Goal: Complete application form: Complete application form

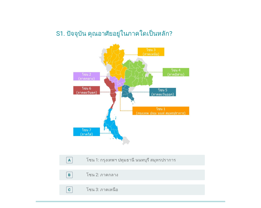
click at [129, 190] on div "radio_button_unchecked โซน 3: ภาคเหนือ" at bounding box center [141, 189] width 110 height 5
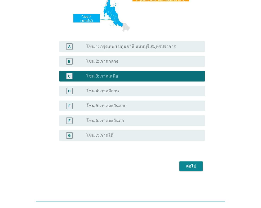
scroll to position [115, 0]
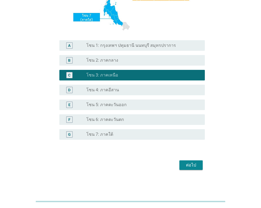
click at [185, 164] on div "ต่อไป" at bounding box center [190, 165] width 15 height 6
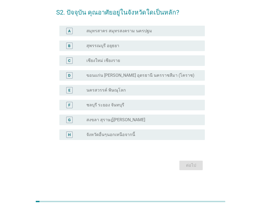
scroll to position [0, 0]
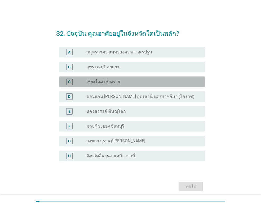
click at [108, 83] on label "เชียงใหม่ เชียงราย" at bounding box center [103, 81] width 34 height 5
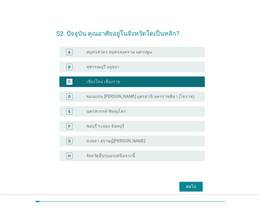
click at [194, 187] on div "ต่อไป" at bounding box center [190, 186] width 15 height 6
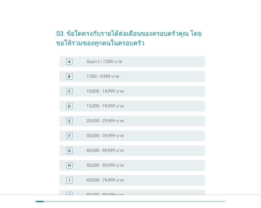
drag, startPoint x: 113, startPoint y: 90, endPoint x: 106, endPoint y: 107, distance: 18.6
click at [106, 107] on div "A radio_button_unchecked น้อยกว่า 7,500 บาท B radio_button_unchecked 7,500 - 9,…" at bounding box center [130, 150] width 148 height 193
click at [106, 107] on label "15,000 - 19,999 บาท" at bounding box center [105, 105] width 38 height 5
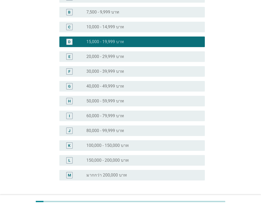
scroll to position [79, 0]
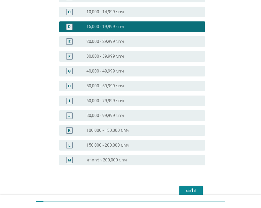
click at [197, 189] on div "ต่อไป" at bounding box center [190, 191] width 15 height 6
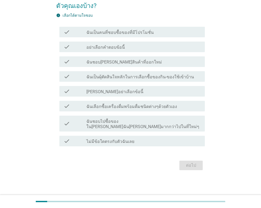
scroll to position [0, 0]
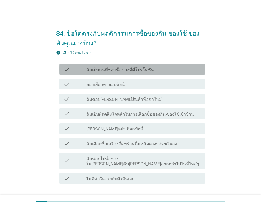
click at [104, 72] on label "ฉันเป็นคนที่ชอบซื้อของที่มีโปรโมชั่น" at bounding box center [119, 69] width 67 height 5
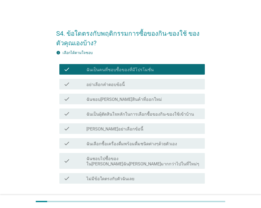
click at [127, 116] on label "ฉันเป็นผุ้ตัดสินใจหลักในการเลือกซื้อของกิน-ของใช้เข้าบ้าน" at bounding box center [139, 114] width 107 height 5
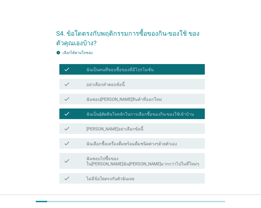
click at [99, 141] on div "check_box_outline_blank ฉันเลือกซื้อเครื่องดื่มพร้อมดื่มชนิดต่างๆด้วยตัวเอง" at bounding box center [143, 143] width 114 height 6
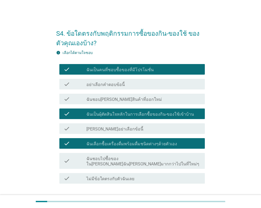
click at [116, 160] on label "ฉันชอบไปซื้อของใน[PERSON_NAME]ฉัน[PERSON_NAME]มากกว่าไปในที่ใหม่ๆ" at bounding box center [143, 161] width 114 height 11
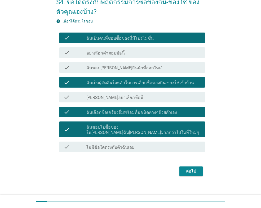
scroll to position [32, 0]
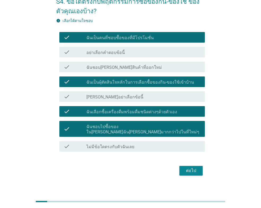
click at [192, 168] on div "ต่อไป" at bounding box center [190, 170] width 15 height 6
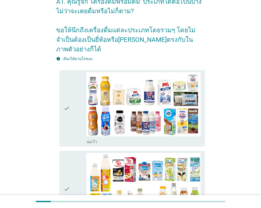
scroll to position [0, 0]
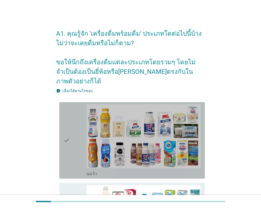
click at [76, 128] on div "check" at bounding box center [74, 140] width 23 height 72
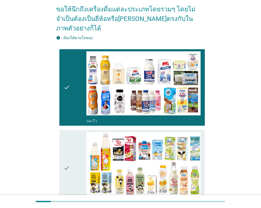
click at [72, 132] on div "check" at bounding box center [74, 168] width 23 height 72
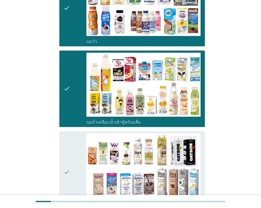
click at [72, 133] on div "check" at bounding box center [74, 172] width 23 height 78
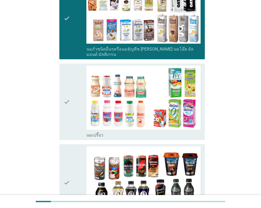
scroll to position [291, 0]
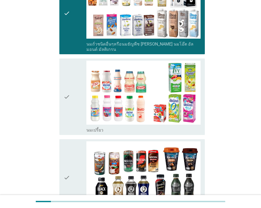
click at [71, 87] on div "check" at bounding box center [74, 97] width 23 height 72
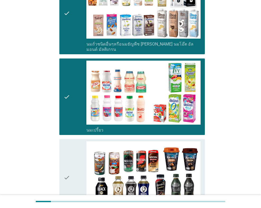
click at [75, 141] on div "check" at bounding box center [74, 177] width 23 height 72
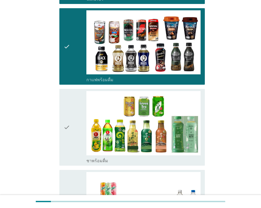
scroll to position [423, 0]
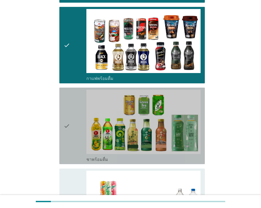
click at [72, 119] on div "check" at bounding box center [74, 126] width 23 height 72
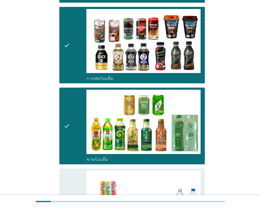
click at [73, 172] on div "check" at bounding box center [74, 207] width 23 height 72
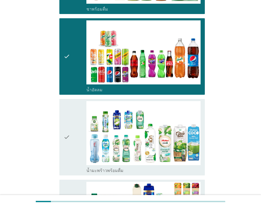
scroll to position [582, 0]
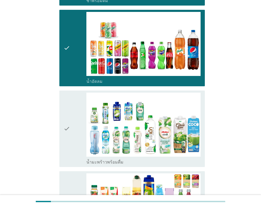
click at [76, 118] on div "check" at bounding box center [74, 129] width 23 height 72
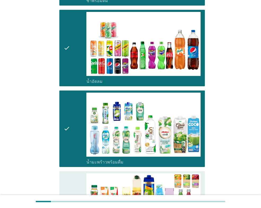
click at [76, 173] on div "check" at bounding box center [74, 209] width 23 height 72
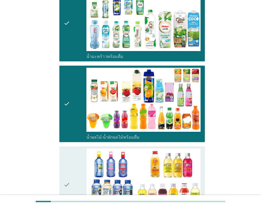
scroll to position [688, 0]
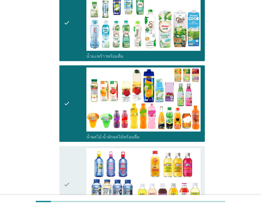
click at [75, 158] on div "check" at bounding box center [74, 184] width 23 height 72
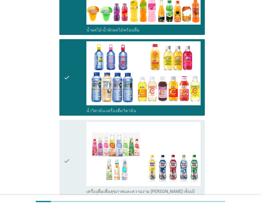
scroll to position [820, 0]
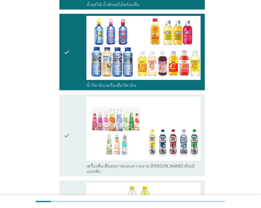
click at [71, 120] on div "check" at bounding box center [74, 136] width 23 height 78
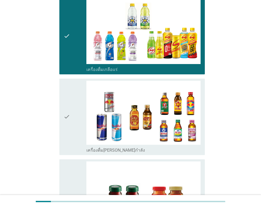
scroll to position [1005, 0]
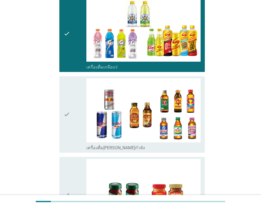
click at [70, 96] on icon "check" at bounding box center [66, 114] width 6 height 72
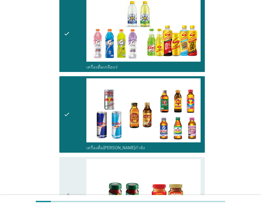
click at [72, 159] on div "check" at bounding box center [74, 195] width 23 height 72
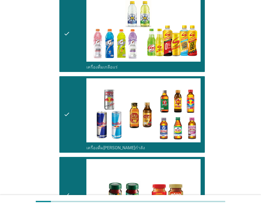
scroll to position [1087, 0]
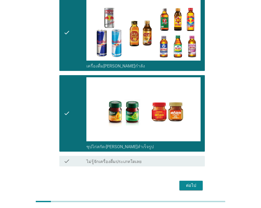
click at [192, 182] on div "ต่อไป" at bounding box center [190, 185] width 15 height 6
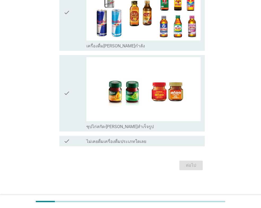
scroll to position [0, 0]
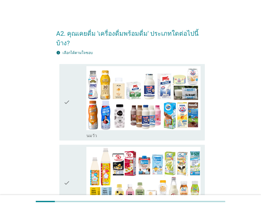
click at [72, 98] on div "check" at bounding box center [74, 102] width 23 height 72
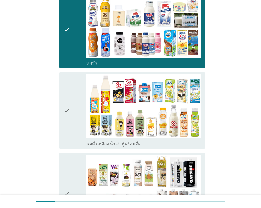
scroll to position [79, 0]
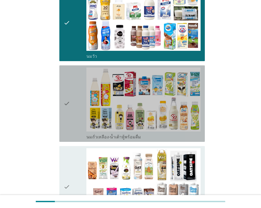
click at [71, 93] on div "check" at bounding box center [74, 103] width 23 height 72
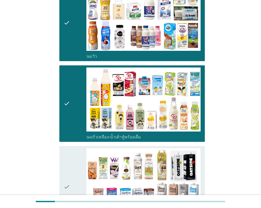
click at [86, 164] on div "check" at bounding box center [74, 187] width 23 height 78
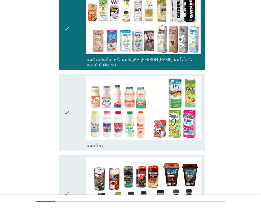
scroll to position [238, 0]
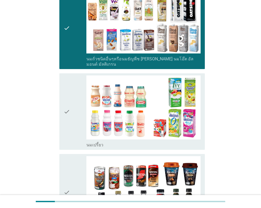
click at [80, 156] on div "check" at bounding box center [74, 192] width 23 height 72
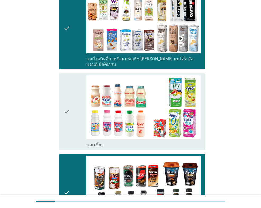
click at [80, 118] on div "check" at bounding box center [74, 111] width 23 height 72
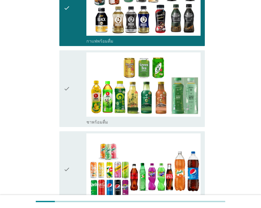
scroll to position [423, 0]
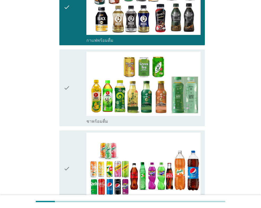
click at [80, 86] on div "check" at bounding box center [74, 88] width 23 height 72
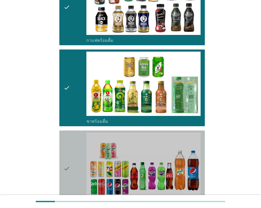
click at [82, 136] on div "check" at bounding box center [74, 169] width 23 height 72
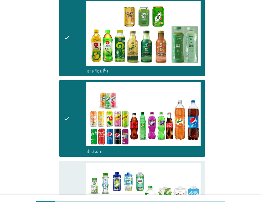
scroll to position [556, 0]
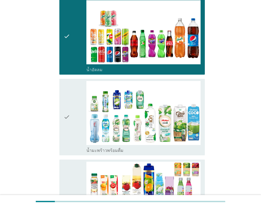
click at [75, 122] on div "check" at bounding box center [74, 117] width 23 height 72
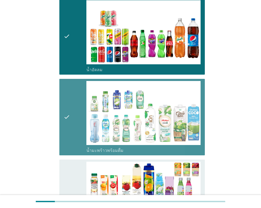
click at [77, 171] on div "check" at bounding box center [74, 198] width 23 height 72
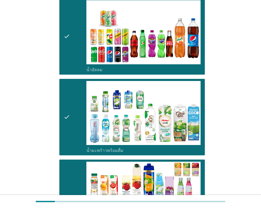
scroll to position [714, 0]
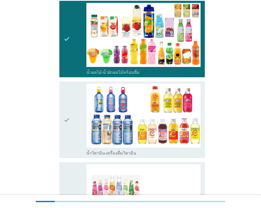
click at [78, 107] on div "check" at bounding box center [74, 120] width 23 height 72
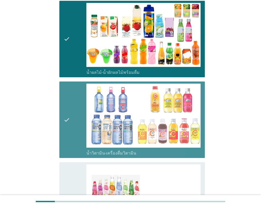
click at [75, 164] on div "check" at bounding box center [74, 203] width 23 height 78
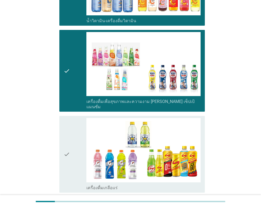
click at [76, 137] on div "check" at bounding box center [74, 154] width 23 height 72
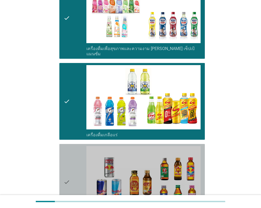
click at [78, 152] on div "check" at bounding box center [74, 182] width 23 height 72
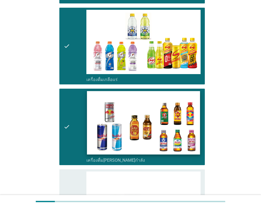
scroll to position [1032, 0]
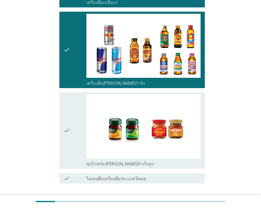
click at [70, 122] on div "check" at bounding box center [74, 130] width 23 height 72
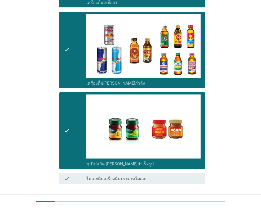
click at [192, 199] on div "ต่อไป" at bounding box center [190, 202] width 15 height 6
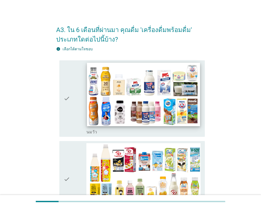
scroll to position [79, 0]
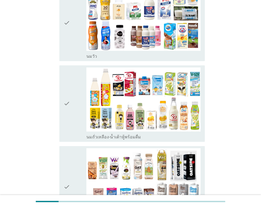
click at [78, 33] on div "check" at bounding box center [74, 23] width 23 height 72
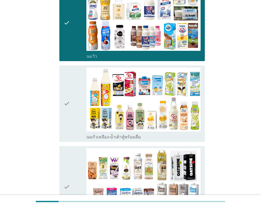
click at [75, 107] on div "check" at bounding box center [74, 103] width 23 height 72
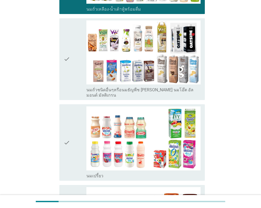
scroll to position [212, 0]
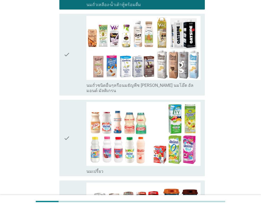
click at [71, 111] on div "check" at bounding box center [74, 138] width 23 height 72
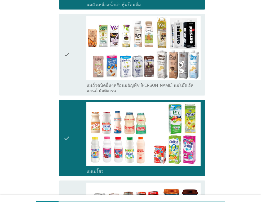
scroll to position [344, 0]
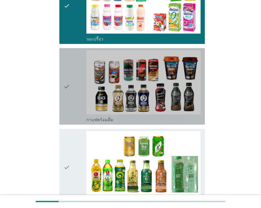
click at [72, 79] on div "check" at bounding box center [74, 86] width 23 height 72
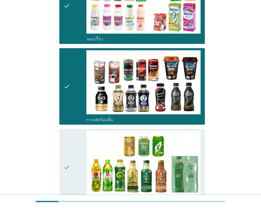
click at [83, 161] on div "check" at bounding box center [74, 167] width 23 height 72
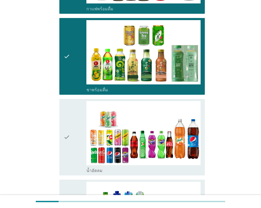
scroll to position [503, 0]
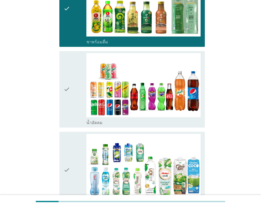
click at [74, 92] on div "check" at bounding box center [74, 89] width 23 height 72
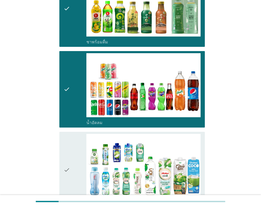
click at [72, 154] on div "check" at bounding box center [74, 170] width 23 height 72
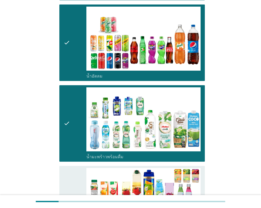
scroll to position [635, 0]
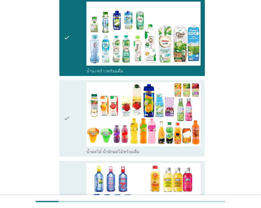
click at [71, 110] on div "check" at bounding box center [74, 118] width 23 height 72
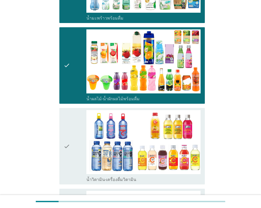
click at [70, 137] on icon "check" at bounding box center [66, 146] width 6 height 72
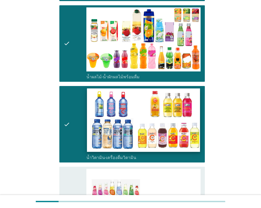
scroll to position [820, 0]
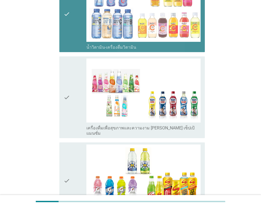
click at [67, 25] on icon "check" at bounding box center [66, 14] width 6 height 72
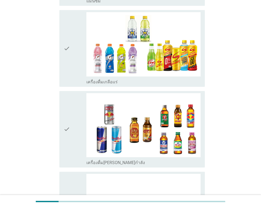
click at [68, 27] on icon "check" at bounding box center [66, 48] width 6 height 72
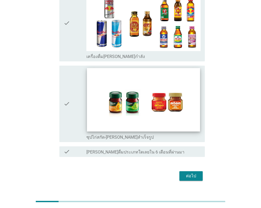
click at [87, 104] on img at bounding box center [143, 99] width 113 height 63
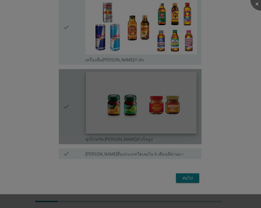
scroll to position [1028, 0]
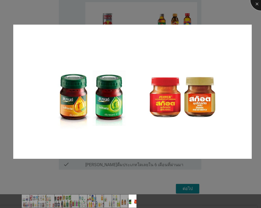
click at [256, 5] on div at bounding box center [260, -1] width 21 height 21
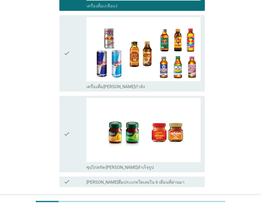
click at [185, 177] on div "check check_box_outline_blank [PERSON_NAME]ดื่มประเภทใดเลยใน 6 เดือนที่ผ่านมา" at bounding box center [130, 181] width 148 height 15
click at [186, 201] on button "ต่อไป" at bounding box center [190, 206] width 23 height 10
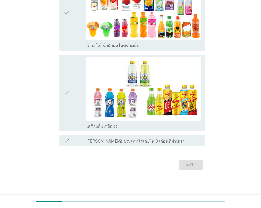
scroll to position [0, 0]
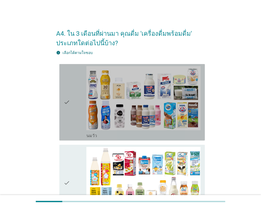
click at [75, 88] on div "check" at bounding box center [74, 102] width 23 height 72
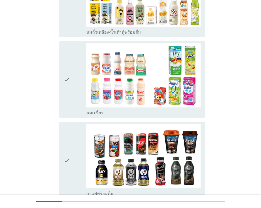
scroll to position [185, 0]
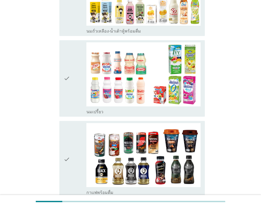
click at [72, 55] on div "check" at bounding box center [74, 78] width 23 height 72
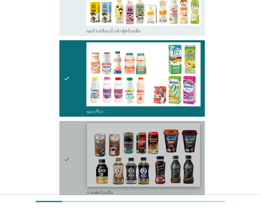
click at [87, 151] on img at bounding box center [143, 154] width 113 height 63
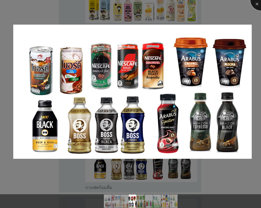
click at [256, 3] on div at bounding box center [260, -1] width 21 height 21
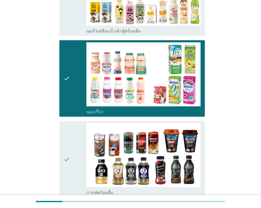
click at [66, 158] on icon "check" at bounding box center [66, 159] width 6 height 72
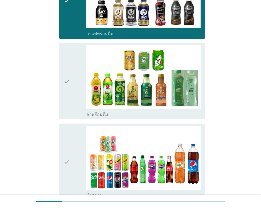
scroll to position [397, 0]
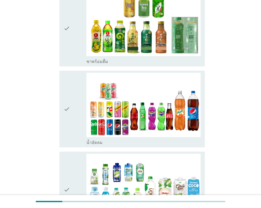
click at [70, 112] on icon "check" at bounding box center [66, 109] width 6 height 72
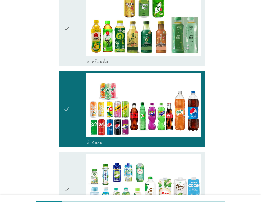
scroll to position [503, 0]
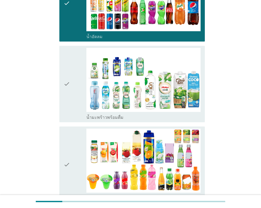
click at [65, 160] on icon "check" at bounding box center [66, 165] width 6 height 72
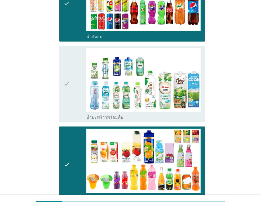
click at [67, 98] on icon "check" at bounding box center [66, 84] width 6 height 72
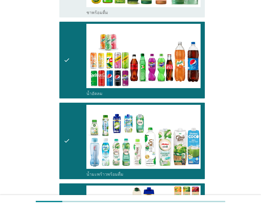
scroll to position [370, 0]
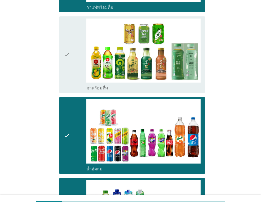
click at [72, 39] on div "check" at bounding box center [74, 55] width 23 height 72
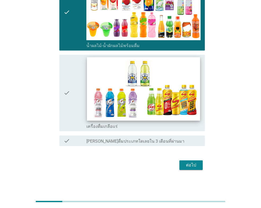
click at [89, 77] on img at bounding box center [143, 88] width 113 height 63
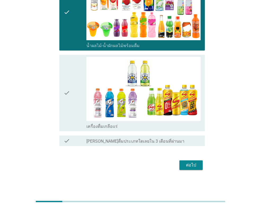
scroll to position [631, 0]
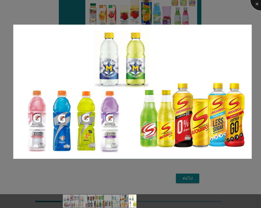
click at [259, 4] on div at bounding box center [260, -1] width 21 height 21
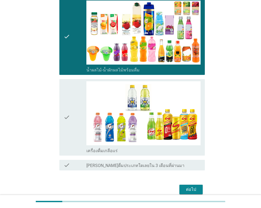
click at [69, 118] on icon "check" at bounding box center [66, 117] width 6 height 72
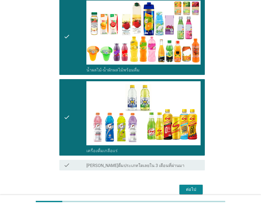
click at [191, 190] on div "ต่อไป" at bounding box center [190, 189] width 15 height 6
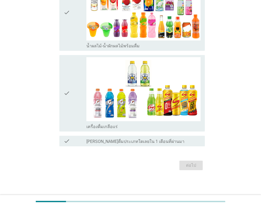
scroll to position [0, 0]
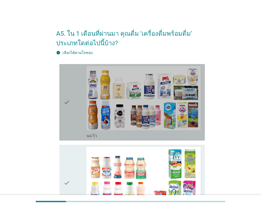
click at [62, 96] on div "check check_box_outline_blank [PERSON_NAME]" at bounding box center [131, 102] width 145 height 76
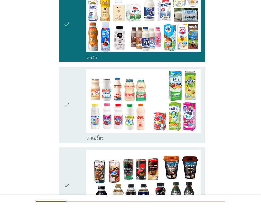
scroll to position [79, 0]
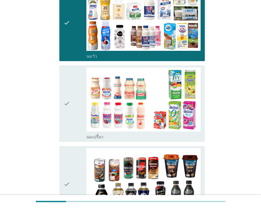
click at [84, 109] on div "check" at bounding box center [74, 103] width 23 height 72
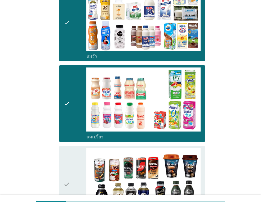
click at [61, 174] on div "check check_box กาแฟพร้อมดื่ม" at bounding box center [131, 184] width 145 height 76
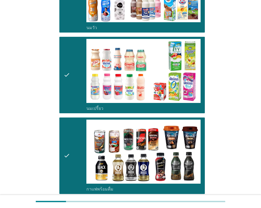
scroll to position [238, 0]
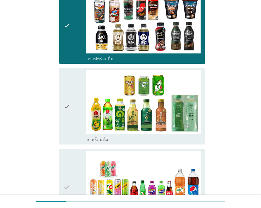
click at [68, 123] on icon "check" at bounding box center [66, 106] width 6 height 72
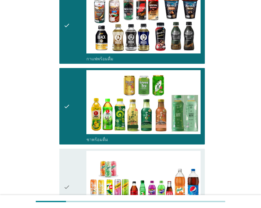
click at [62, 178] on div "check check_box น้ำอัดลม" at bounding box center [131, 187] width 145 height 76
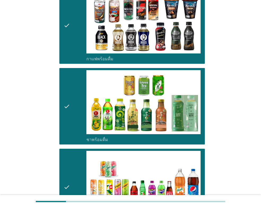
scroll to position [370, 0]
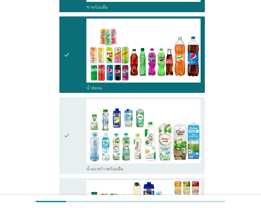
click at [71, 153] on div "check" at bounding box center [74, 135] width 23 height 72
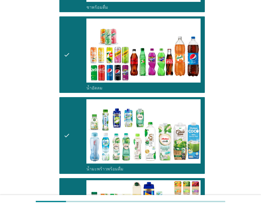
scroll to position [476, 0]
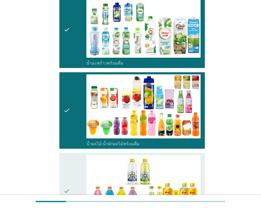
click at [62, 181] on div "check check_box เครื่องดื่มเกลือแร่" at bounding box center [131, 191] width 145 height 76
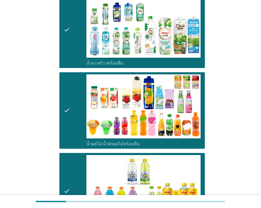
scroll to position [574, 0]
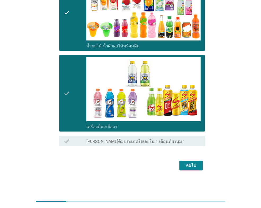
click at [197, 169] on button "ต่อไป" at bounding box center [190, 166] width 23 height 10
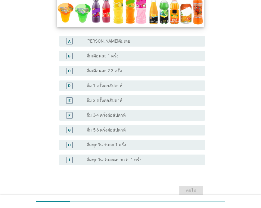
scroll to position [159, 0]
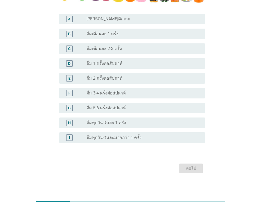
click at [232, 78] on div "A6. จากภาพตัวอย่างน้ำผลไม้-น้ำผักผลไม้พร้อมดื่มด้านล่างนี้ ข้อใดตรงกับการดื่มน้…" at bounding box center [130, 20] width 235 height 318
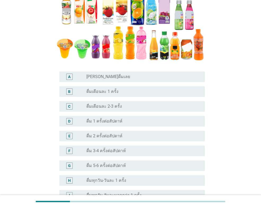
scroll to position [106, 0]
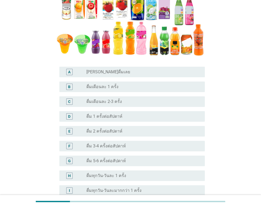
click at [112, 145] on label "ดื่ม 3-4 ครั้งต่อสัปดาห์" at bounding box center [105, 145] width 39 height 5
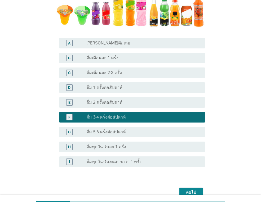
scroll to position [162, 0]
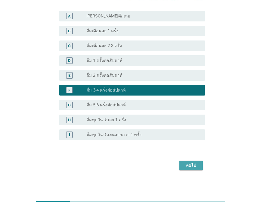
click at [188, 165] on div "ต่อไป" at bounding box center [190, 165] width 15 height 6
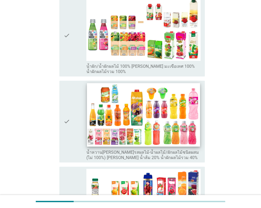
scroll to position [106, 0]
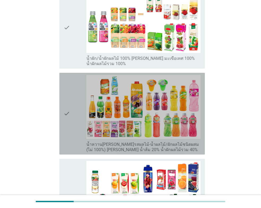
click at [66, 98] on icon "check" at bounding box center [66, 114] width 6 height 78
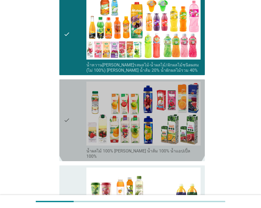
click at [66, 99] on icon "check" at bounding box center [66, 120] width 6 height 78
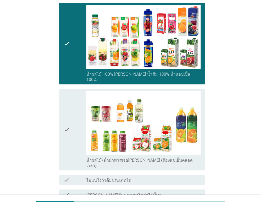
scroll to position [291, 0]
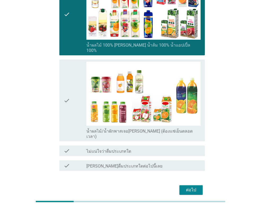
click at [67, 99] on icon "check" at bounding box center [66, 101] width 6 height 78
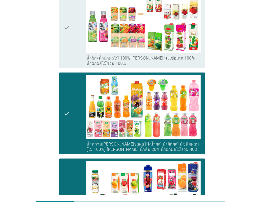
scroll to position [26, 0]
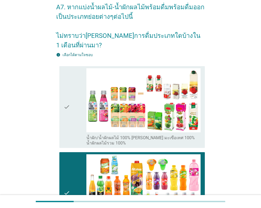
click at [62, 78] on div "check check_box_outline_blank น้ำผัก/น้ำผักผลไม้ 100% [PERSON_NAME] มะเขือเทศ 1…" at bounding box center [131, 107] width 145 height 82
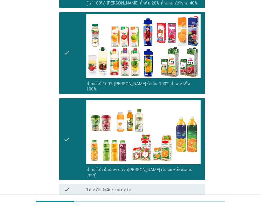
scroll to position [296, 0]
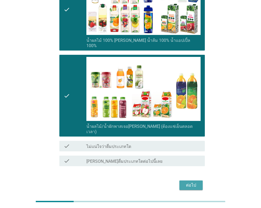
click at [190, 180] on button "ต่อไป" at bounding box center [190, 185] width 23 height 10
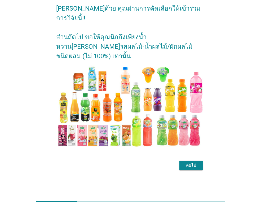
scroll to position [0, 0]
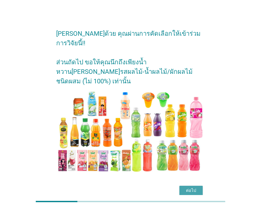
click at [192, 187] on div "ต่อไป" at bounding box center [190, 190] width 15 height 6
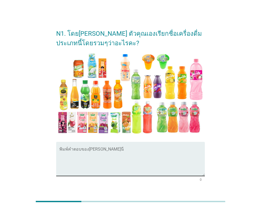
click at [101, 164] on textarea "พิมพ์คำตอบของคุณ ที่นี่" at bounding box center [131, 162] width 145 height 28
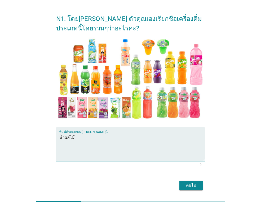
scroll to position [26, 0]
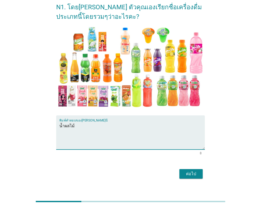
type textarea "น้ำผลไม้"
click at [192, 176] on div "ต่อไป" at bounding box center [190, 174] width 15 height 6
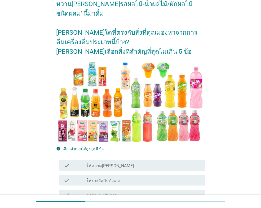
scroll to position [79, 0]
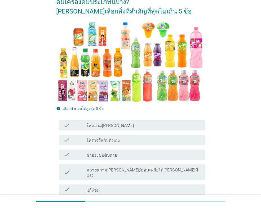
click at [106, 129] on div "check check_box_outline_blank ให้ความ[PERSON_NAME]" at bounding box center [131, 125] width 145 height 11
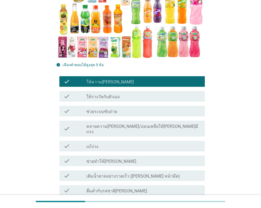
scroll to position [132, 0]
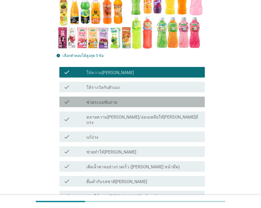
click at [116, 101] on div "check_box_outline_blank ช่วยระบบขับถ่าย" at bounding box center [143, 102] width 114 height 6
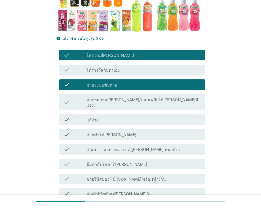
scroll to position [159, 0]
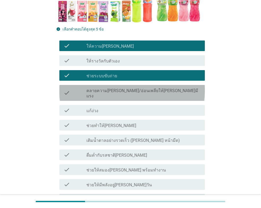
click at [142, 91] on label "คลายความ[PERSON_NAME]/อ่อนเพลียให้[PERSON_NAME]มีแรง" at bounding box center [143, 93] width 114 height 11
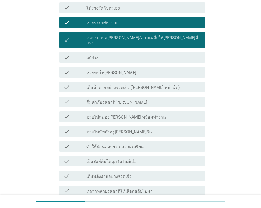
scroll to position [238, 0]
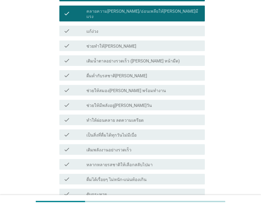
click at [146, 58] on label "เติมน้ำตาลอย่างรวดเร็ว ([PERSON_NAME] หน้ามืด)" at bounding box center [132, 60] width 93 height 5
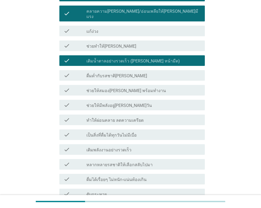
click at [144, 60] on div "check check_box เติมน้ำตาลอย่างรวดเร็ว ([PERSON_NAME] หน้ามืด)" at bounding box center [131, 60] width 145 height 11
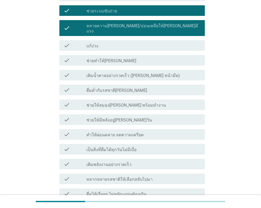
scroll to position [212, 0]
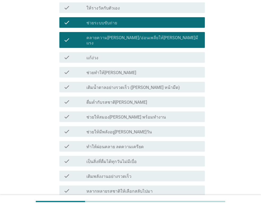
click at [140, 115] on label "ช่วยให้สมอง[PERSON_NAME] พร้อมทำงาน" at bounding box center [125, 117] width 79 height 5
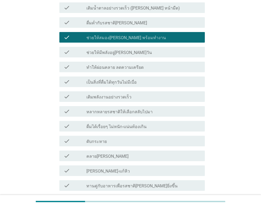
scroll to position [317, 0]
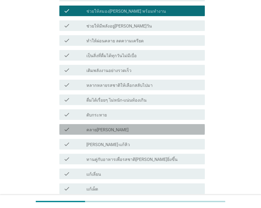
click at [103, 127] on label "คลาย[PERSON_NAME]" at bounding box center [107, 129] width 42 height 5
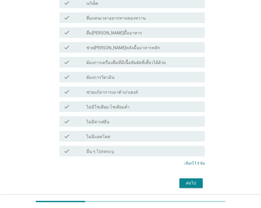
scroll to position [516, 0]
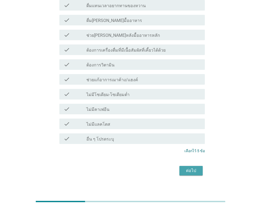
click at [191, 167] on div "ต่อไป" at bounding box center [190, 170] width 15 height 6
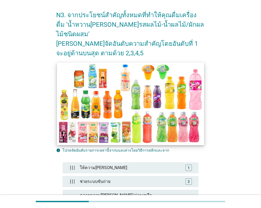
scroll to position [53, 0]
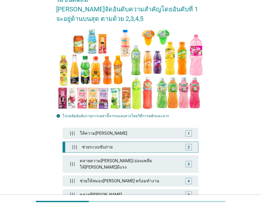
click at [115, 142] on div "ช่วยระบบขับถ่าย" at bounding box center [131, 147] width 103 height 11
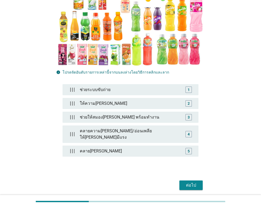
scroll to position [101, 0]
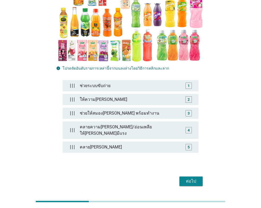
click at [190, 178] on div "ต่อไป" at bounding box center [190, 181] width 15 height 6
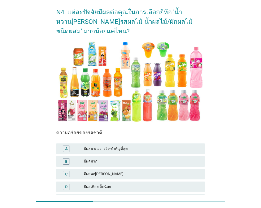
scroll to position [53, 0]
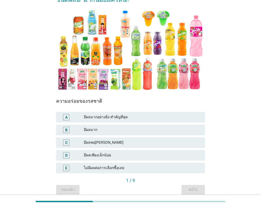
click at [119, 151] on div "D มีผลเพียงเล็กน้อย" at bounding box center [130, 155] width 148 height 11
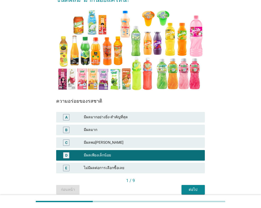
click at [201, 189] on button "ต่อไป" at bounding box center [192, 190] width 23 height 10
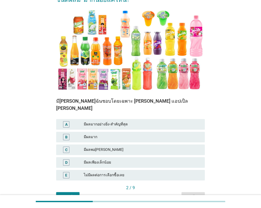
click at [124, 134] on div "มีผลมาก" at bounding box center [142, 137] width 117 height 6
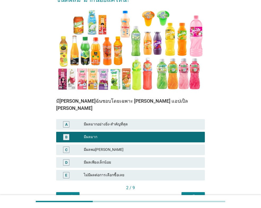
click at [202, 193] on button "ต่อไป" at bounding box center [192, 197] width 23 height 10
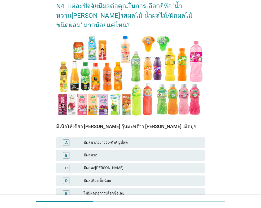
scroll to position [76, 0]
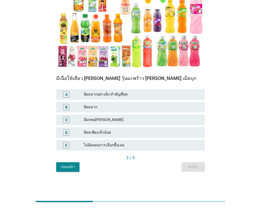
click at [184, 122] on div "มีผลพอ[PERSON_NAME]" at bounding box center [142, 120] width 117 height 6
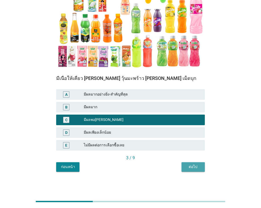
click at [193, 167] on div "ต่อไป" at bounding box center [192, 167] width 15 height 6
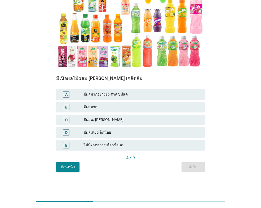
click at [113, 104] on div "มีผลมาก" at bounding box center [142, 107] width 117 height 6
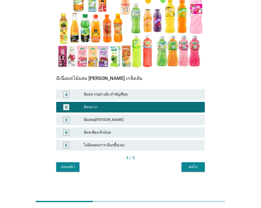
click at [193, 165] on div "ต่อไป" at bounding box center [192, 167] width 15 height 6
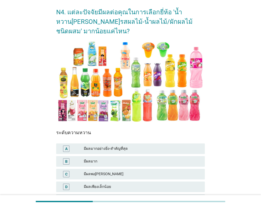
scroll to position [53, 0]
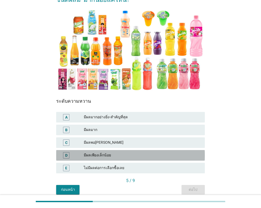
click at [117, 155] on div "มีผลเพียงเล็กน้อย" at bounding box center [142, 155] width 117 height 6
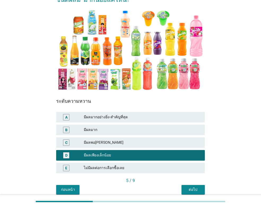
click at [205, 191] on div "N4. แต่ละปัจจัยมีผลต่อคุณในการเลือกยี่ห้อ 'น้ำหวาน[PERSON_NAME]รสผลไม้-น้ำผลไม้…" at bounding box center [130, 82] width 157 height 232
click at [202, 189] on button "ต่อไป" at bounding box center [192, 190] width 23 height 10
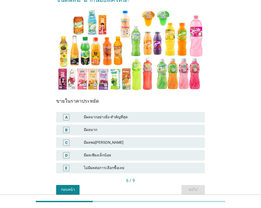
click at [111, 125] on div "B มีผลมาก" at bounding box center [130, 130] width 148 height 11
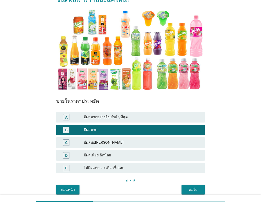
click at [184, 188] on button "ต่อไป" at bounding box center [192, 190] width 23 height 10
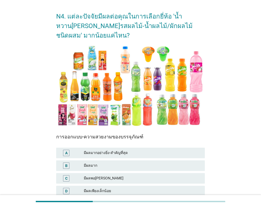
scroll to position [26, 0]
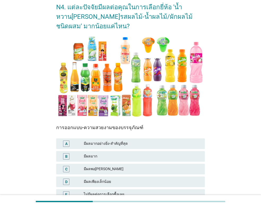
click at [107, 156] on div "มีผลมาก" at bounding box center [142, 156] width 117 height 6
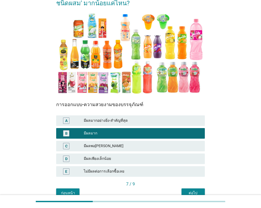
scroll to position [76, 0]
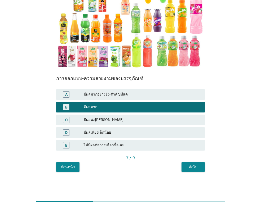
click at [189, 167] on div "ต่อไป" at bounding box center [192, 167] width 15 height 6
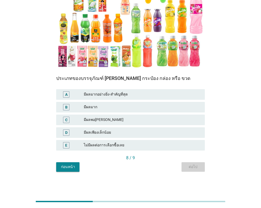
scroll to position [0, 0]
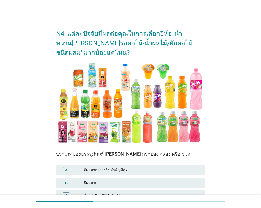
click at [153, 180] on div "มีผลมาก" at bounding box center [142, 183] width 117 height 6
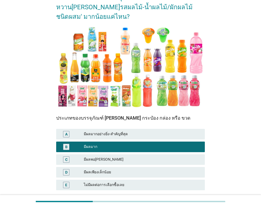
scroll to position [76, 0]
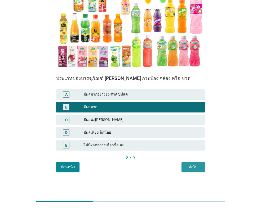
click at [195, 170] on button "ต่อไป" at bounding box center [192, 167] width 23 height 10
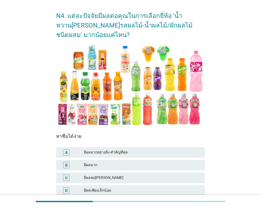
scroll to position [26, 0]
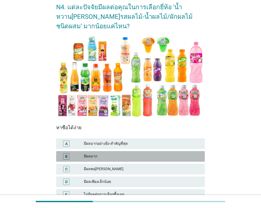
click at [144, 154] on div "มีผลมาก" at bounding box center [142, 156] width 117 height 6
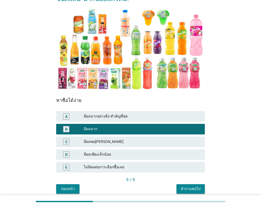
scroll to position [76, 0]
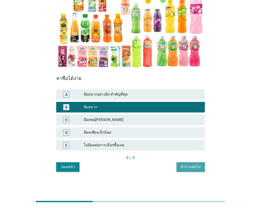
click at [191, 166] on div "คำถามต่อไป" at bounding box center [190, 167] width 20 height 6
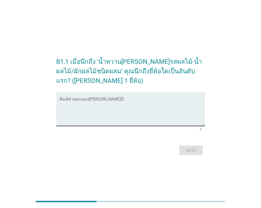
click at [103, 96] on div "พิมพ์คำตอบของ[PERSON_NAME]นี่" at bounding box center [131, 109] width 145 height 34
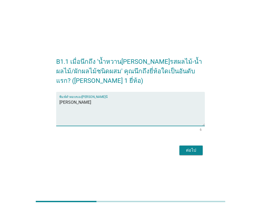
type textarea "[PERSON_NAME]"
click at [191, 148] on div "ต่อไป" at bounding box center [190, 150] width 15 height 6
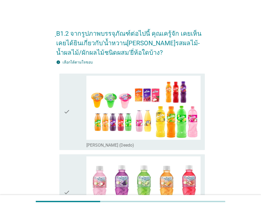
click at [80, 132] on div "check" at bounding box center [74, 112] width 23 height 72
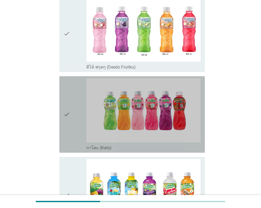
click at [68, 112] on icon "check" at bounding box center [66, 114] width 6 height 72
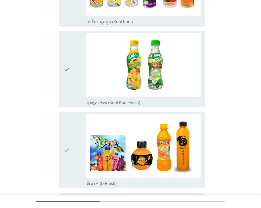
scroll to position [397, 0]
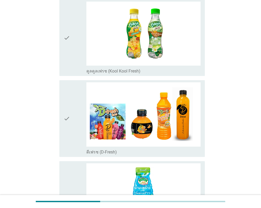
click at [68, 112] on icon "check" at bounding box center [66, 118] width 6 height 72
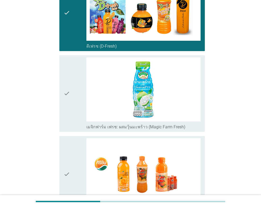
click at [68, 112] on icon "check" at bounding box center [66, 93] width 6 height 72
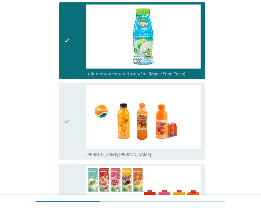
click at [68, 112] on icon "check" at bounding box center [66, 121] width 6 height 72
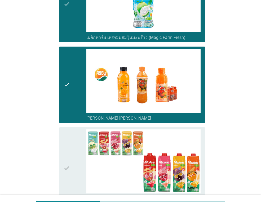
scroll to position [635, 0]
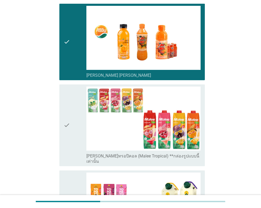
click at [68, 112] on icon "check" at bounding box center [66, 126] width 6 height 78
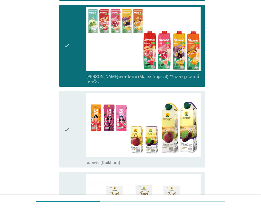
click at [68, 112] on icon "check" at bounding box center [66, 129] width 6 height 72
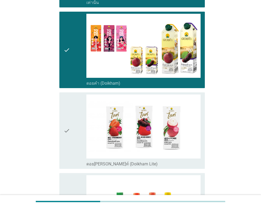
click at [68, 112] on icon "check" at bounding box center [66, 130] width 6 height 72
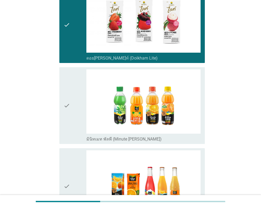
click at [68, 112] on icon "check" at bounding box center [66, 105] width 6 height 72
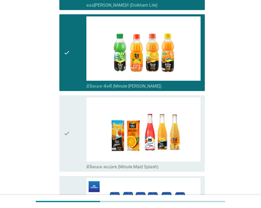
click at [68, 112] on icon "check" at bounding box center [66, 133] width 6 height 72
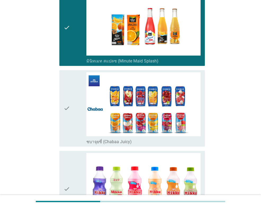
click at [68, 112] on icon "check" at bounding box center [66, 108] width 6 height 72
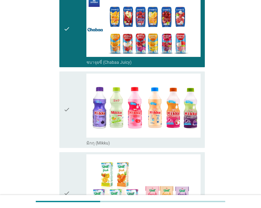
click at [68, 112] on icon "check" at bounding box center [66, 110] width 6 height 72
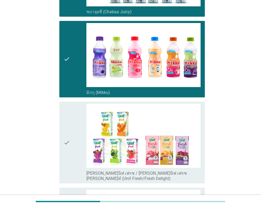
scroll to position [1190, 0]
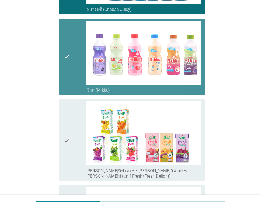
click at [71, 66] on div "check" at bounding box center [74, 57] width 23 height 72
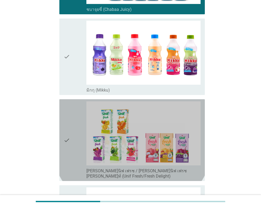
click at [61, 132] on div "check check_box_outline_blank [PERSON_NAME]นิฟ เฟรช / [PERSON_NAME]นิฟ เฟรช [PE…" at bounding box center [131, 140] width 145 height 82
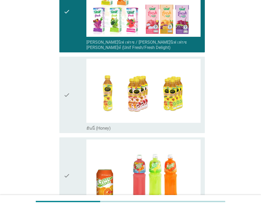
scroll to position [1323, 0]
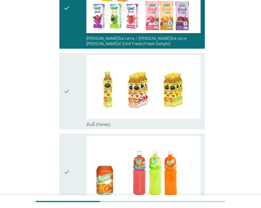
click at [68, 151] on icon "check" at bounding box center [66, 172] width 6 height 72
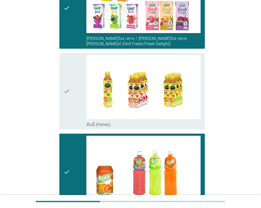
scroll to position [1391, 0]
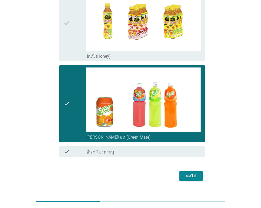
click at [183, 173] on div "ต่อไป" at bounding box center [190, 176] width 15 height 6
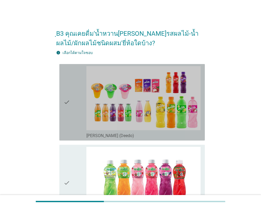
click at [76, 107] on div "check" at bounding box center [74, 102] width 23 height 72
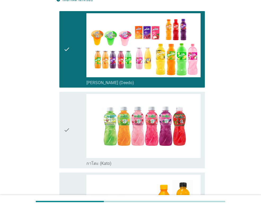
click at [76, 107] on div "check" at bounding box center [74, 130] width 23 height 72
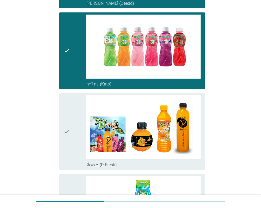
click at [76, 107] on div "check" at bounding box center [74, 131] width 23 height 72
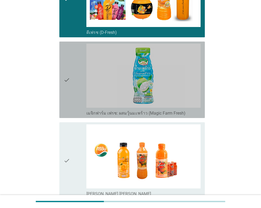
click at [76, 107] on div "check" at bounding box center [74, 80] width 23 height 72
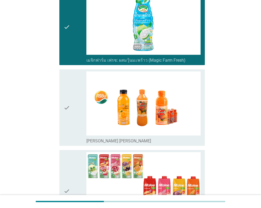
click at [76, 107] on div "check" at bounding box center [74, 107] width 23 height 72
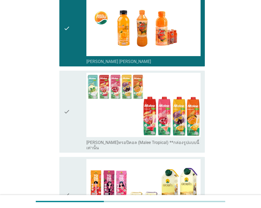
click at [76, 107] on div "check" at bounding box center [74, 112] width 23 height 78
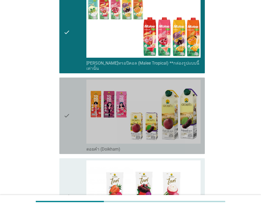
click at [76, 107] on div "check" at bounding box center [74, 116] width 23 height 72
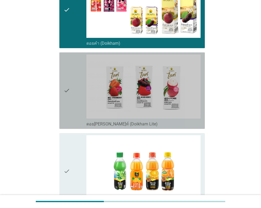
click at [76, 107] on div "check" at bounding box center [74, 90] width 23 height 72
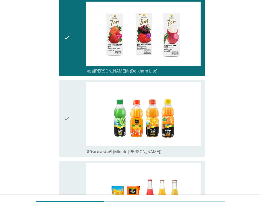
click at [76, 107] on div "check" at bounding box center [74, 118] width 23 height 72
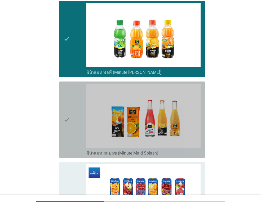
click at [76, 107] on div "check" at bounding box center [74, 120] width 23 height 72
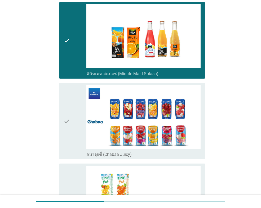
click at [76, 107] on div "check" at bounding box center [74, 121] width 23 height 72
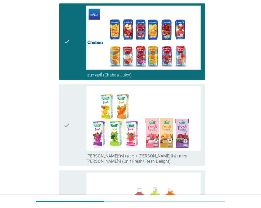
click at [76, 107] on div "check" at bounding box center [74, 125] width 23 height 78
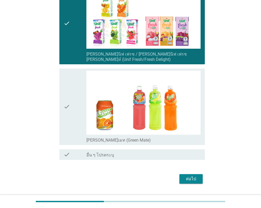
scroll to position [978, 0]
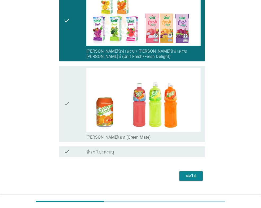
click at [76, 107] on div "check" at bounding box center [74, 104] width 23 height 72
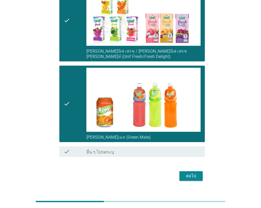
click at [189, 173] on div "ต่อไป" at bounding box center [190, 176] width 15 height 6
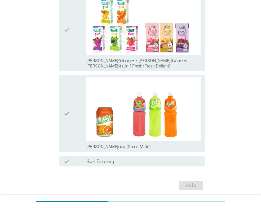
scroll to position [0, 0]
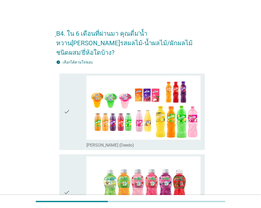
click at [81, 107] on div "check" at bounding box center [74, 112] width 23 height 72
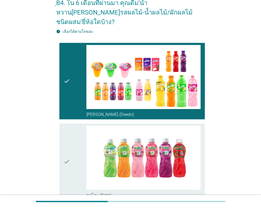
scroll to position [106, 0]
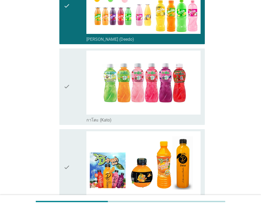
click at [79, 129] on div "check check_box_outline_blank ดีเฟรช (D-Fresh)" at bounding box center [131, 167] width 145 height 76
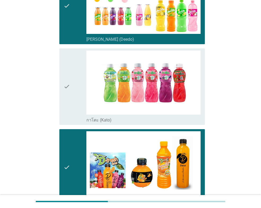
click at [64, 102] on icon "check" at bounding box center [66, 87] width 6 height 72
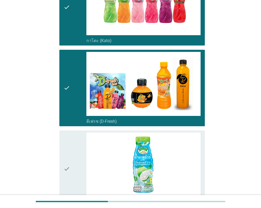
scroll to position [265, 0]
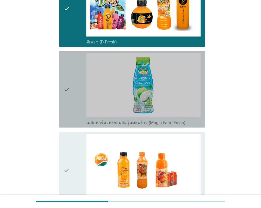
click at [64, 103] on icon "check" at bounding box center [66, 89] width 6 height 72
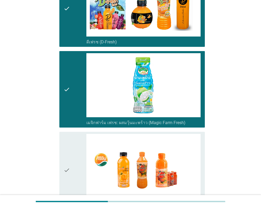
click at [63, 142] on div "check check_box_outline_blank [PERSON_NAME] [PERSON_NAME]" at bounding box center [131, 170] width 145 height 76
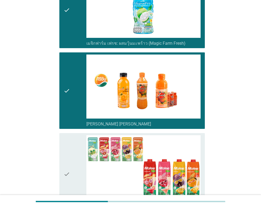
click at [63, 142] on div "check check_box_outline_blank [PERSON_NAME]ทรอปิคอล (Malee Tropical) **กล่องรูป…" at bounding box center [131, 174] width 145 height 82
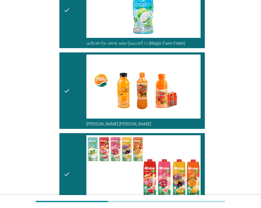
scroll to position [476, 0]
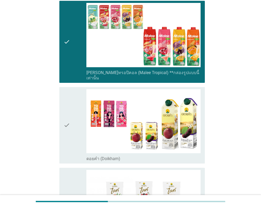
click at [63, 142] on div "check check_box_outline_blank ดอยคำ (Doikham)" at bounding box center [131, 125] width 145 height 76
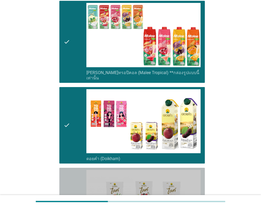
click at [64, 170] on icon "check" at bounding box center [66, 206] width 6 height 72
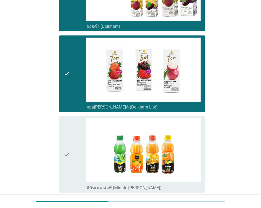
click at [65, 163] on icon "check" at bounding box center [66, 154] width 6 height 72
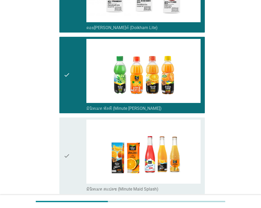
click at [67, 164] on icon "check" at bounding box center [66, 156] width 6 height 72
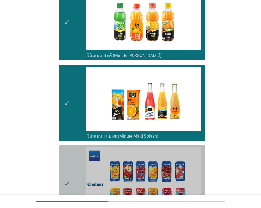
click at [71, 162] on div "check" at bounding box center [74, 183] width 23 height 72
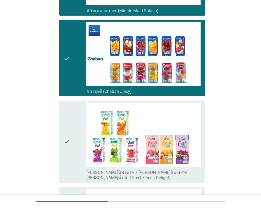
scroll to position [873, 0]
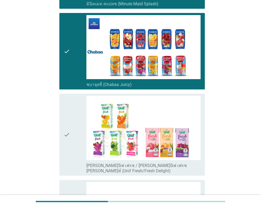
click at [60, 125] on div "check check_box_outline_blank [PERSON_NAME]นิฟ เฟรช / [PERSON_NAME]นิฟ เฟรช [PE…" at bounding box center [131, 135] width 145 height 82
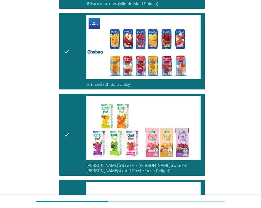
scroll to position [978, 0]
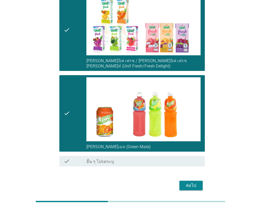
click at [182, 181] on button "ต่อไป" at bounding box center [190, 186] width 23 height 10
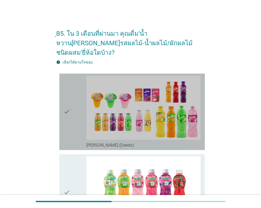
click at [79, 92] on div "check" at bounding box center [74, 112] width 23 height 72
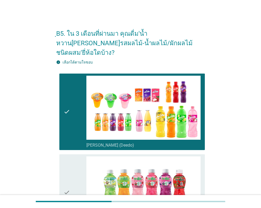
click at [65, 156] on icon "check" at bounding box center [66, 192] width 6 height 72
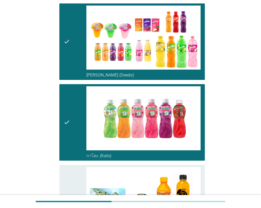
scroll to position [132, 0]
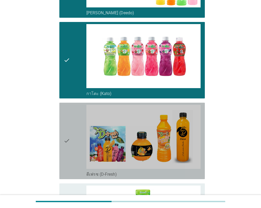
click at [69, 117] on icon "check" at bounding box center [66, 141] width 6 height 72
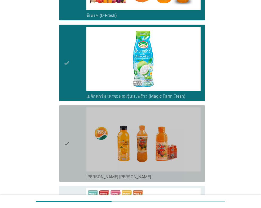
click at [67, 160] on icon "check" at bounding box center [66, 143] width 6 height 72
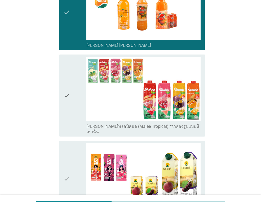
scroll to position [423, 0]
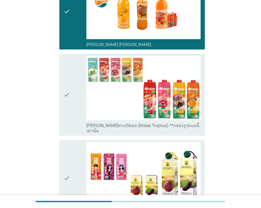
click at [77, 77] on div "check" at bounding box center [74, 95] width 23 height 78
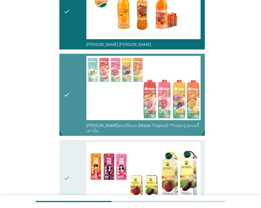
click at [66, 161] on icon "check" at bounding box center [66, 178] width 6 height 72
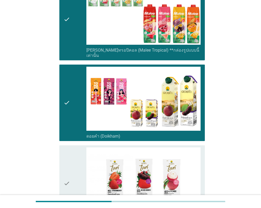
scroll to position [608, 0]
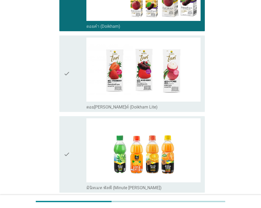
click at [72, 67] on div "check" at bounding box center [74, 74] width 23 height 72
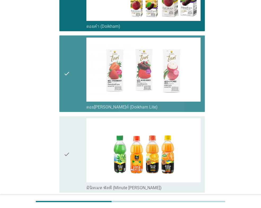
click at [77, 140] on div "check" at bounding box center [74, 154] width 23 height 72
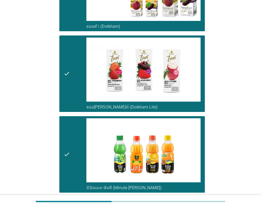
scroll to position [741, 0]
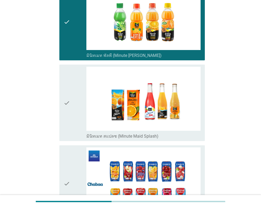
click at [77, 99] on div "check" at bounding box center [74, 103] width 23 height 72
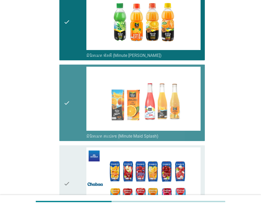
click at [75, 154] on div "check" at bounding box center [74, 183] width 23 height 72
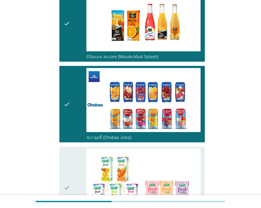
click at [70, 151] on icon "check" at bounding box center [66, 188] width 6 height 78
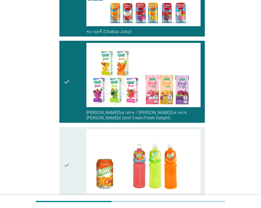
click at [69, 146] on icon "check" at bounding box center [66, 165] width 6 height 72
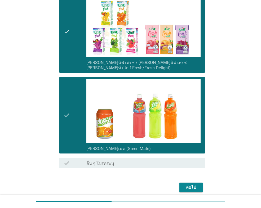
scroll to position [978, 0]
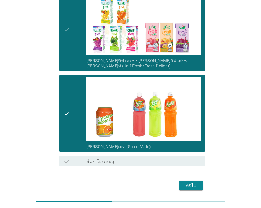
click at [194, 182] on div "ต่อไป" at bounding box center [190, 185] width 15 height 6
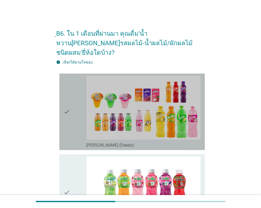
click at [66, 87] on icon "check" at bounding box center [66, 112] width 6 height 72
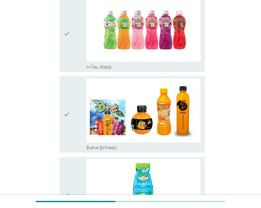
click at [73, 26] on div "check" at bounding box center [74, 34] width 23 height 72
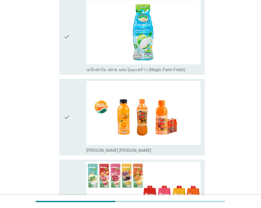
click at [70, 115] on icon "check" at bounding box center [66, 117] width 6 height 72
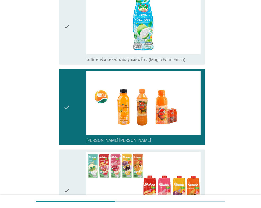
scroll to position [450, 0]
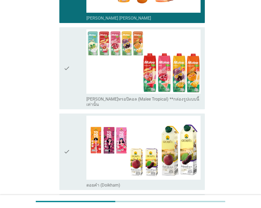
click at [77, 58] on div "check" at bounding box center [74, 68] width 23 height 78
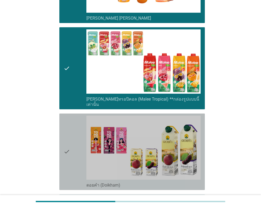
drag, startPoint x: 76, startPoint y: 133, endPoint x: 70, endPoint y: 134, distance: 6.1
click at [76, 133] on div "check" at bounding box center [74, 152] width 23 height 72
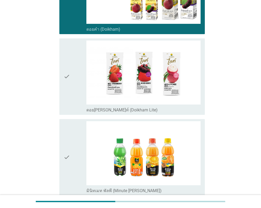
scroll to position [608, 0]
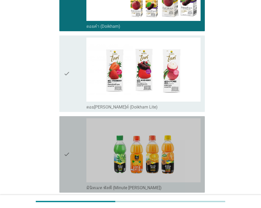
click at [70, 133] on icon "check" at bounding box center [66, 154] width 6 height 72
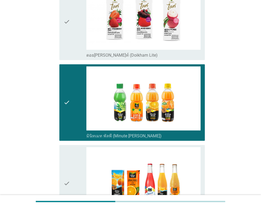
scroll to position [714, 0]
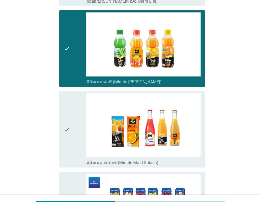
click at [76, 115] on div "check" at bounding box center [74, 129] width 23 height 72
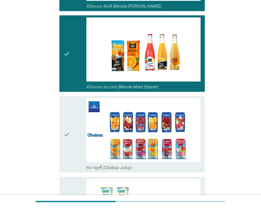
scroll to position [873, 0]
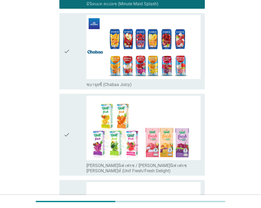
click at [66, 122] on icon "check" at bounding box center [66, 135] width 6 height 78
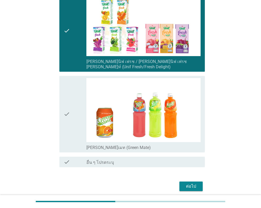
scroll to position [978, 0]
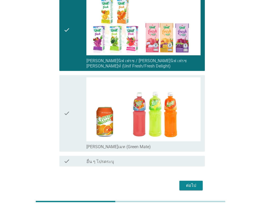
click at [79, 100] on div "check" at bounding box center [74, 113] width 23 height 72
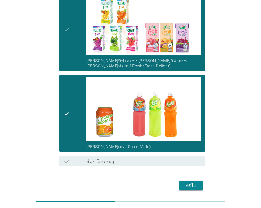
click at [186, 182] on div "ต่อไป" at bounding box center [190, 185] width 15 height 6
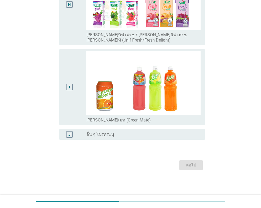
scroll to position [0, 0]
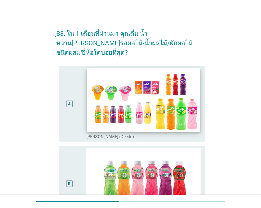
click at [124, 87] on img at bounding box center [143, 99] width 113 height 63
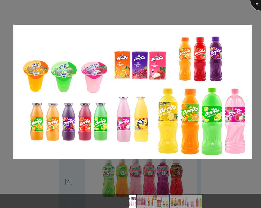
click at [257, 4] on div at bounding box center [260, -1] width 21 height 21
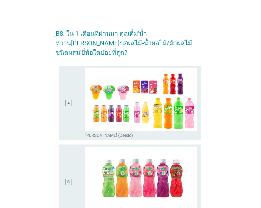
click at [74, 85] on div "A" at bounding box center [68, 103] width 11 height 70
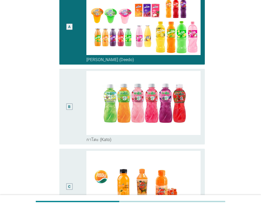
scroll to position [106, 0]
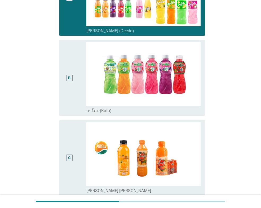
click at [74, 84] on div "B" at bounding box center [68, 77] width 11 height 71
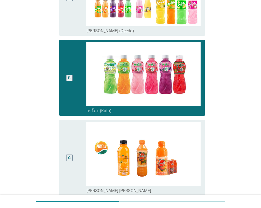
click at [58, 139] on div "C radio_button_unchecked [PERSON_NAME] [PERSON_NAME]" at bounding box center [130, 158] width 148 height 80
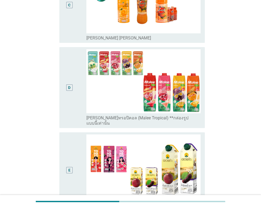
scroll to position [265, 0]
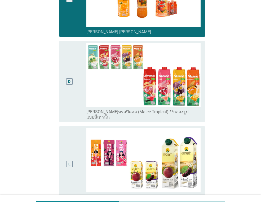
click at [72, 73] on div "D" at bounding box center [68, 81] width 11 height 77
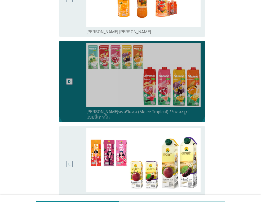
click at [62, 131] on div "E radio_button_unchecked ดอยคำ (Doikham)" at bounding box center [131, 164] width 145 height 76
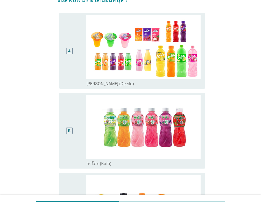
click at [70, 110] on div "B" at bounding box center [68, 130] width 11 height 71
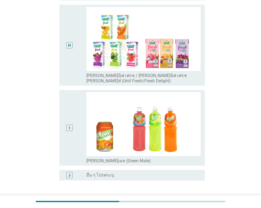
scroll to position [647, 0]
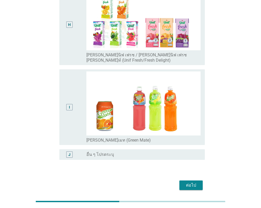
click at [180, 180] on button "ต่อไป" at bounding box center [190, 185] width 23 height 10
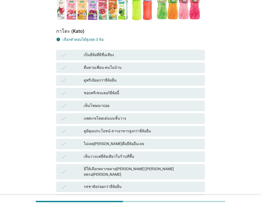
scroll to position [159, 0]
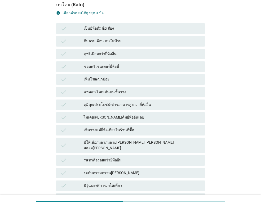
click at [151, 179] on div "check มีวุ้นมะพร้าว-มุกให้เคี้ยว" at bounding box center [130, 185] width 151 height 13
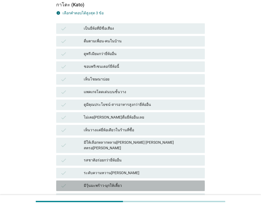
click at [153, 180] on div "check มีวุ้นมะพร้าว-มุกให้เคี้ยว" at bounding box center [130, 185] width 148 height 11
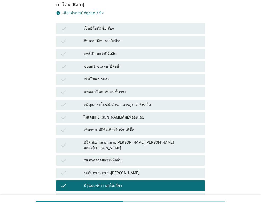
scroll to position [294, 0]
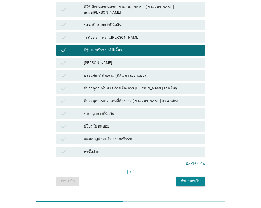
click at [90, 60] on div "[PERSON_NAME]" at bounding box center [142, 63] width 117 height 6
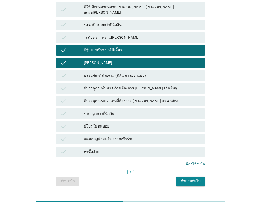
click at [136, 111] on div "ราคาถูกกว่ายี่ห้ออื่น" at bounding box center [142, 114] width 117 height 6
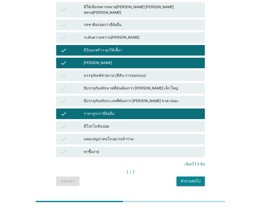
click at [197, 178] on div "คำถามต่อไป" at bounding box center [190, 181] width 20 height 6
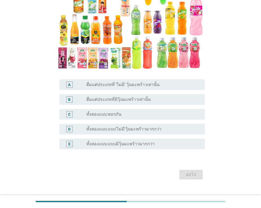
scroll to position [79, 0]
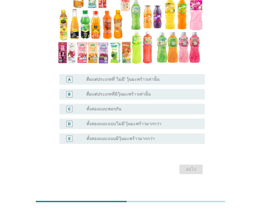
click at [125, 110] on div "radio_button_unchecked ทั้งสองแบบ:พอๆกัน" at bounding box center [141, 108] width 110 height 5
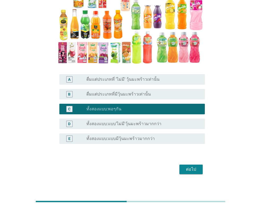
click at [187, 170] on div "ต่อไป" at bounding box center [190, 169] width 15 height 6
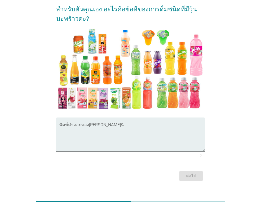
scroll to position [0, 0]
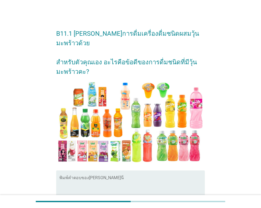
click at [149, 177] on textarea "พิมพ์คำตอบของคุณ ที่นี่" at bounding box center [131, 191] width 145 height 28
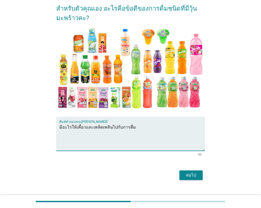
scroll to position [54, 0]
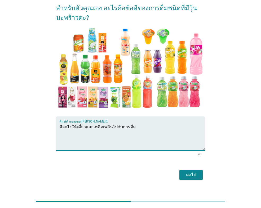
type textarea "มีอะไรให้เคี้ยวและเพลิดเพลินไปกับการดื่ม"
click at [188, 172] on div "ต่อไป" at bounding box center [190, 175] width 15 height 6
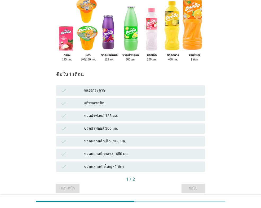
scroll to position [79, 0]
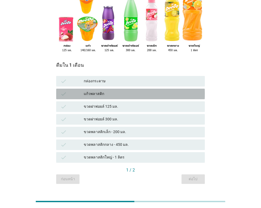
click at [118, 91] on div "แก้วพลาสติก" at bounding box center [142, 94] width 117 height 6
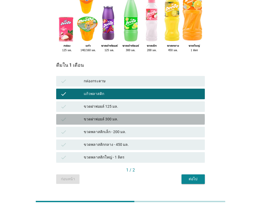
click at [144, 116] on div "ขวดฝาฟอยล์ 300 มล." at bounding box center [142, 119] width 117 height 6
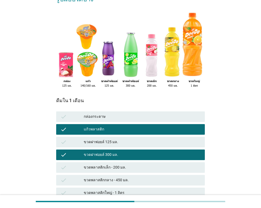
scroll to position [53, 0]
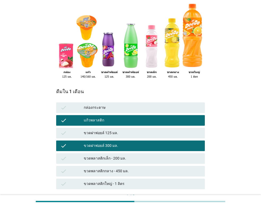
click at [190, 201] on button "ต่อไป" at bounding box center [192, 206] width 23 height 10
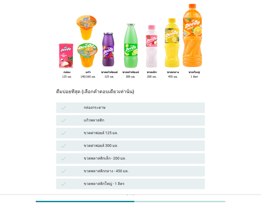
click at [135, 143] on div "ขวดฝาฟอยล์ 300 มล." at bounding box center [142, 146] width 117 height 6
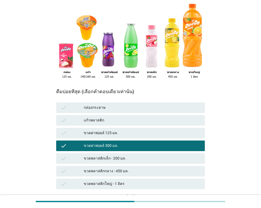
click at [179, 201] on button "คำถามต่อไป" at bounding box center [190, 206] width 28 height 10
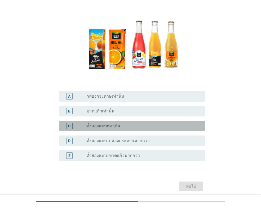
click at [121, 124] on div "radio_button_unchecked ทั้งสองแบบพอๆกัน" at bounding box center [141, 125] width 110 height 5
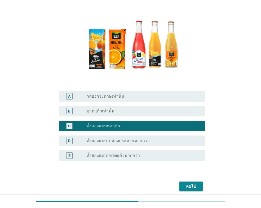
click at [194, 186] on div "ต่อไป" at bounding box center [190, 186] width 15 height 6
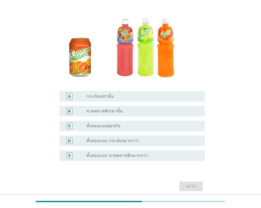
click at [140, 111] on div "radio_button_unchecked ขวดพลาสติกเท่านั้น" at bounding box center [141, 110] width 110 height 5
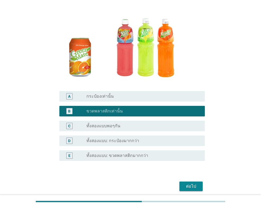
click at [195, 187] on div "ต่อไป" at bounding box center [190, 186] width 15 height 6
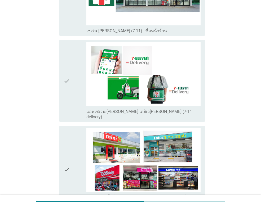
scroll to position [1138, 0]
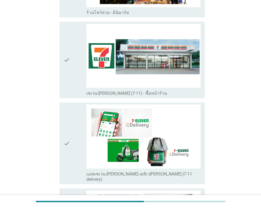
click at [68, 70] on icon "check" at bounding box center [66, 60] width 6 height 72
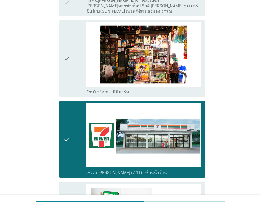
click at [68, 70] on icon "check" at bounding box center [66, 58] width 6 height 72
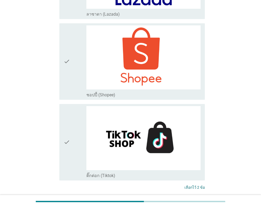
scroll to position [1502, 0]
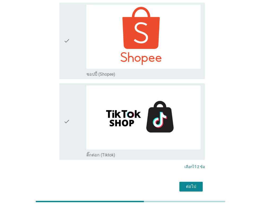
click at [201, 182] on button "ต่อไป" at bounding box center [190, 187] width 23 height 10
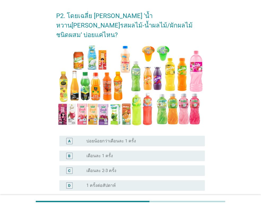
scroll to position [26, 0]
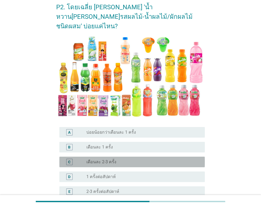
click at [125, 159] on div "radio_button_unchecked เดือนละ 2-3 ครั้ง" at bounding box center [141, 161] width 110 height 5
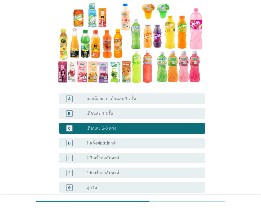
scroll to position [103, 0]
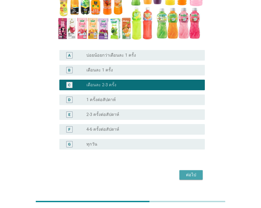
click at [200, 170] on button "ต่อไป" at bounding box center [190, 175] width 23 height 10
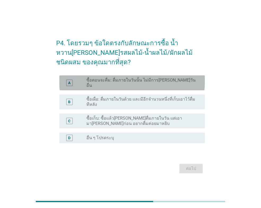
click at [169, 86] on div "A radio_button_unchecked ซื้อตอนจะดื่ม: ดื่มภายในวันนั้น ไม่มีการ[PERSON_NAME]ว…" at bounding box center [131, 82] width 145 height 15
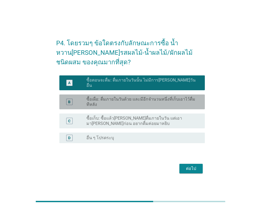
click at [159, 103] on label "ซื้อเผื่อ: ดื่มภายในวันด้วย และมีอีกจำนวนหนึ่งที่เก็บเอาไว้ดื่มทีหลัง" at bounding box center [141, 102] width 110 height 11
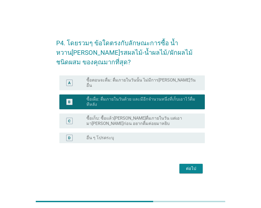
click at [189, 167] on div "ต่อไป" at bounding box center [190, 168] width 15 height 6
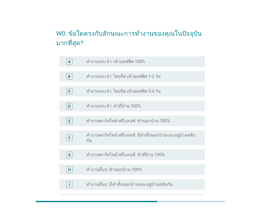
click at [145, 62] on div "radio_button_unchecked ทำงานประจำ: เข้าออฟฟิส 100%" at bounding box center [141, 61] width 110 height 5
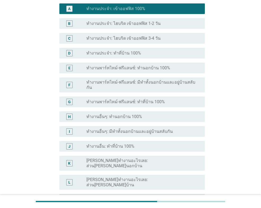
scroll to position [105, 0]
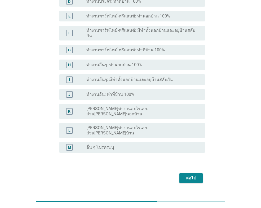
click at [191, 173] on button "ต่อไป" at bounding box center [190, 178] width 23 height 10
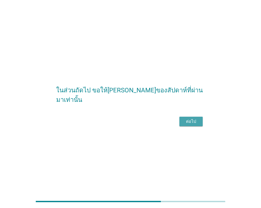
click at [185, 126] on button "ต่อไป" at bounding box center [190, 122] width 23 height 10
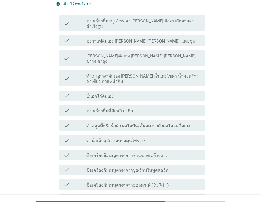
scroll to position [79, 0]
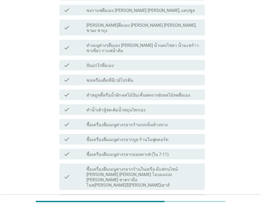
click at [147, 43] on label "ทำเมนูต่างๆดื่มเอง [PERSON_NAME] น้ำแดงโซดา น้ำมะพร้าวชาเขียว กาแฟน้ำส้ม" at bounding box center [143, 48] width 114 height 11
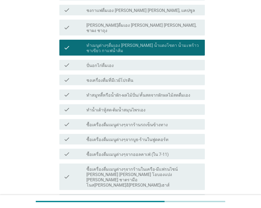
click at [142, 43] on label "ทำเมนูต่างๆดื่มเอง [PERSON_NAME] น้ำแดงโซดา น้ำมะพร้าวชาเขียว กาแฟน้ำส้ม" at bounding box center [143, 48] width 114 height 11
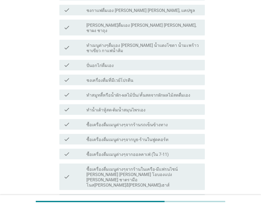
click at [113, 122] on label "ซื้อเครื่องดื่มเมนูต่างๆจากร้านรถเข็นข้างทาง" at bounding box center [126, 124] width 81 height 5
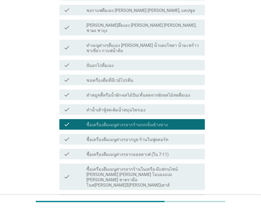
scroll to position [106, 0]
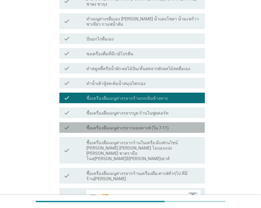
click at [113, 125] on label "ซื้อเครื่องดื่มเมนูต่างๆจากออลคาเฟ่ (ใน 7-11)" at bounding box center [127, 127] width 82 height 5
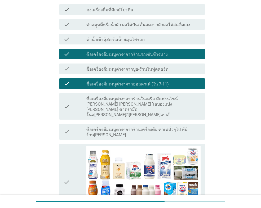
scroll to position [159, 0]
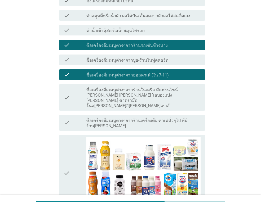
click at [125, 118] on label "ซื้อเครื่องดื่มเมนูต่างๆจากร้านเครื่องดื่ม-คาเฟ่ทั่วๆไป ที่มีร้าน[PERSON_NAME]" at bounding box center [143, 123] width 114 height 11
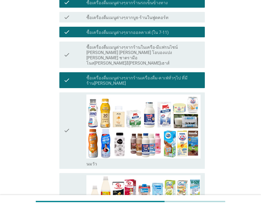
scroll to position [265, 0]
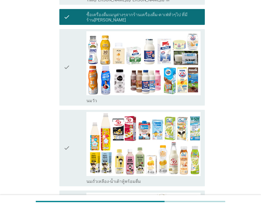
click at [74, 56] on div "check" at bounding box center [74, 67] width 23 height 72
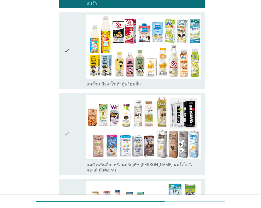
scroll to position [397, 0]
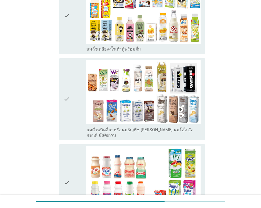
click at [72, 148] on div "check" at bounding box center [74, 182] width 23 height 72
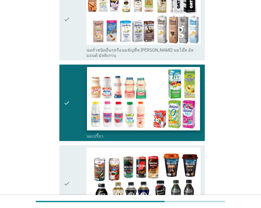
scroll to position [556, 0]
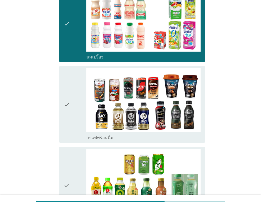
click at [80, 68] on div "check" at bounding box center [74, 104] width 23 height 72
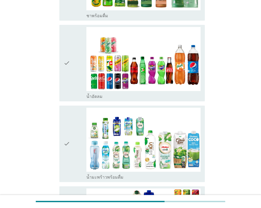
scroll to position [794, 0]
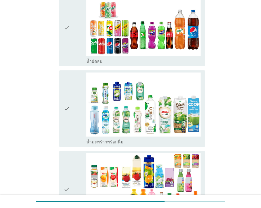
click at [66, 153] on icon "check" at bounding box center [66, 189] width 6 height 72
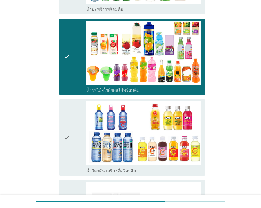
scroll to position [952, 0]
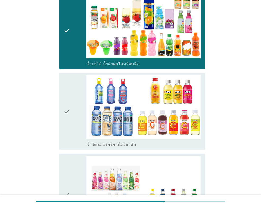
click at [78, 79] on div "check" at bounding box center [74, 111] width 23 height 72
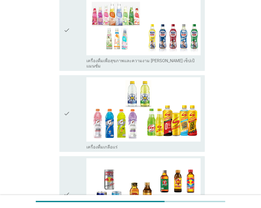
scroll to position [1138, 0]
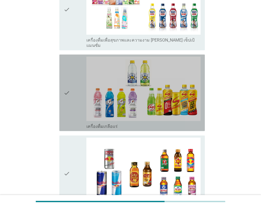
click at [78, 79] on div "check" at bounding box center [74, 93] width 23 height 72
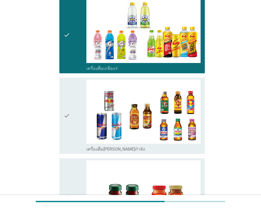
scroll to position [1262, 0]
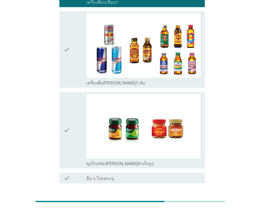
click at [185, 199] on div "ต่อไป" at bounding box center [190, 202] width 15 height 6
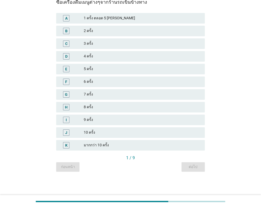
scroll to position [0, 0]
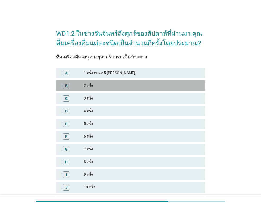
click at [96, 89] on div "B 2 ครั้ง" at bounding box center [130, 85] width 148 height 11
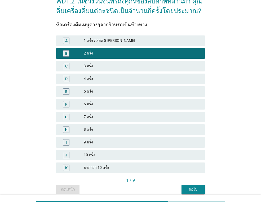
scroll to position [55, 0]
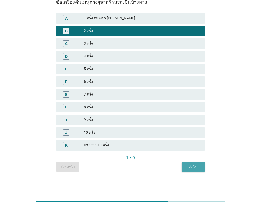
click at [189, 165] on div "ต่อไป" at bounding box center [192, 167] width 15 height 6
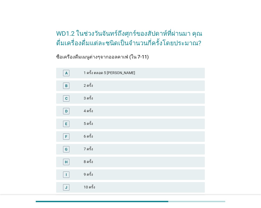
click at [108, 98] on div "3 ครั้ง" at bounding box center [142, 98] width 117 height 6
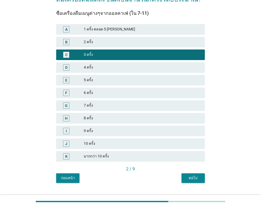
scroll to position [55, 0]
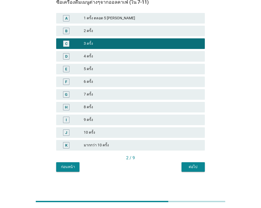
click at [199, 168] on div "ต่อไป" at bounding box center [192, 167] width 15 height 6
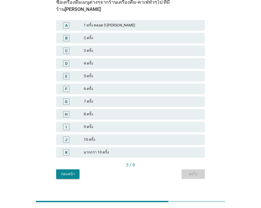
scroll to position [0, 0]
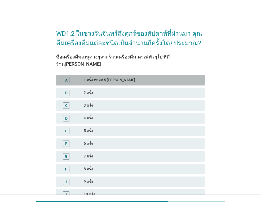
click at [124, 77] on div "A 1 ครั้ง ตลอด 5 [PERSON_NAME]" at bounding box center [130, 80] width 148 height 11
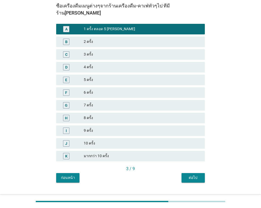
scroll to position [55, 0]
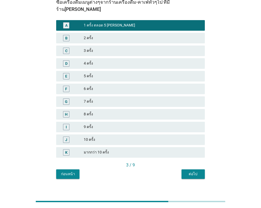
click at [189, 171] on button "ต่อไป" at bounding box center [192, 174] width 23 height 10
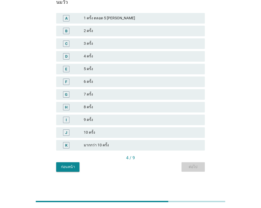
scroll to position [0, 0]
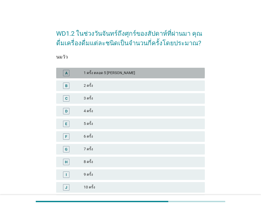
click at [127, 71] on div "1 ครั้ง ตลอด 5 [PERSON_NAME]" at bounding box center [142, 73] width 117 height 6
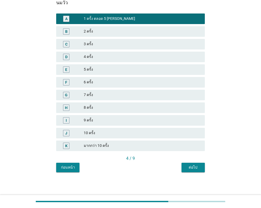
scroll to position [55, 0]
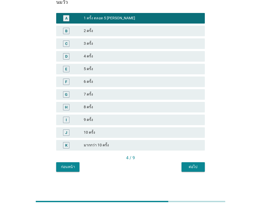
click at [201, 168] on button "ต่อไป" at bounding box center [192, 167] width 23 height 10
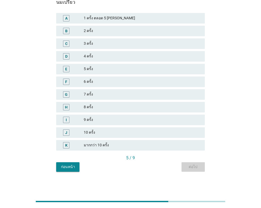
scroll to position [0, 0]
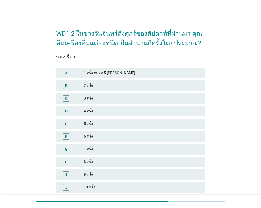
click at [108, 76] on div "1 ครั้ง ตลอด 5 [PERSON_NAME]" at bounding box center [142, 73] width 117 height 6
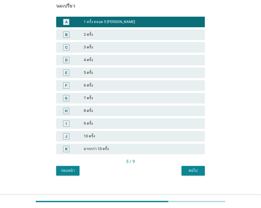
scroll to position [55, 0]
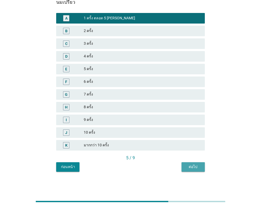
click at [199, 165] on div "ต่อไป" at bounding box center [192, 167] width 15 height 6
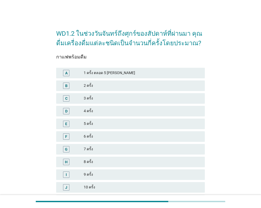
click at [122, 73] on div "1 ครั้ง ตลอด 5 [PERSON_NAME]" at bounding box center [142, 73] width 117 height 6
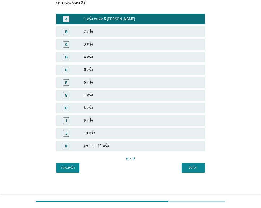
scroll to position [55, 0]
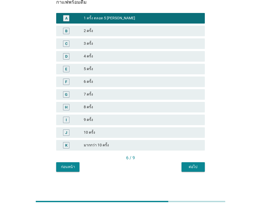
click at [191, 165] on div "ต่อไป" at bounding box center [192, 167] width 15 height 6
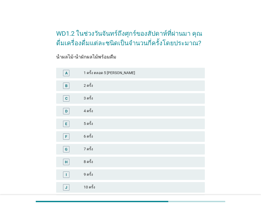
click at [113, 70] on div "1 ครั้ง ตลอด 5 [PERSON_NAME]" at bounding box center [142, 73] width 117 height 6
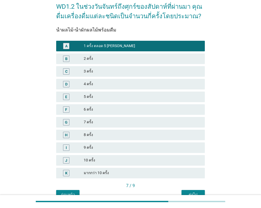
scroll to position [55, 0]
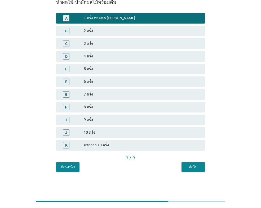
click at [194, 172] on div "WD1.2 ในช่วงวันจันทร์ถึงศุกร์ของสัปดาห์ที่ผ่านมา คุณดื่มเครื่องดื่มแต่ละชนิดเป็…" at bounding box center [130, 70] width 157 height 211
click at [195, 168] on div "ต่อไป" at bounding box center [192, 167] width 15 height 6
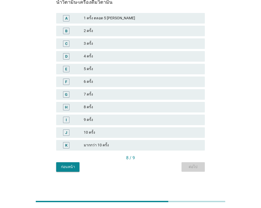
scroll to position [0, 0]
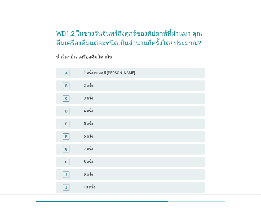
click at [119, 70] on div "1 ครั้ง ตลอด 5 [PERSON_NAME]" at bounding box center [142, 73] width 117 height 6
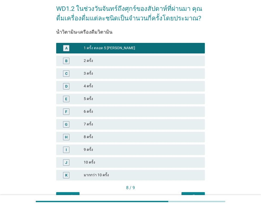
scroll to position [55, 0]
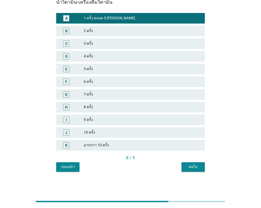
click at [197, 165] on div "ต่อไป" at bounding box center [192, 167] width 15 height 6
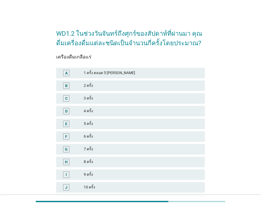
click at [131, 73] on div "1 ครั้ง ตลอด 5 [PERSON_NAME]" at bounding box center [142, 73] width 117 height 6
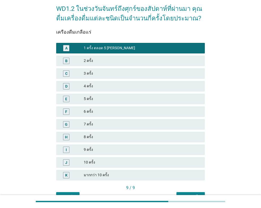
scroll to position [55, 0]
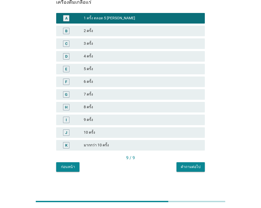
click at [186, 167] on div "คำถามต่อไป" at bounding box center [190, 167] width 20 height 6
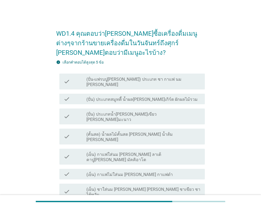
click at [162, 77] on label "(ปั่น-แฟรบปู[PERSON_NAME]) ประเภท ชา กาแฟ นม [PERSON_NAME]" at bounding box center [143, 82] width 114 height 11
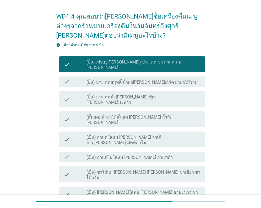
scroll to position [26, 0]
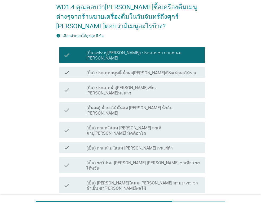
click at [144, 85] on label "(ปั่น) ประเภทน้ำ[PERSON_NAME]เขียว [PERSON_NAME]มะนาว" at bounding box center [143, 90] width 114 height 11
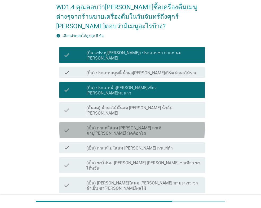
click at [157, 125] on label "(เย็น) กาแฟใส่นม [PERSON_NAME] ลาเต้ คาปู[PERSON_NAME] มัคคิอาโต" at bounding box center [143, 130] width 114 height 11
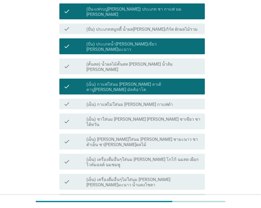
scroll to position [79, 0]
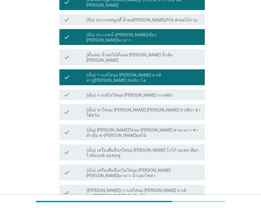
click at [159, 107] on label "(เย็น) ชาใส่นม [PERSON_NAME] [PERSON_NAME] ชาเขียว ชาไต้หวัน" at bounding box center [143, 112] width 114 height 11
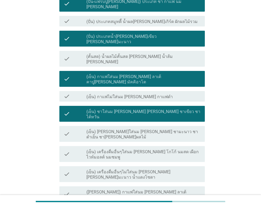
scroll to position [106, 0]
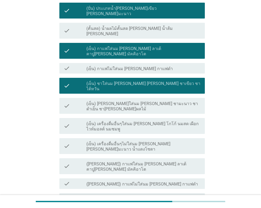
click at [140, 98] on div "check check_box_outline_blank (เย็น) [PERSON_NAME]ใส่นม [PERSON_NAME] ชามะนาว ช…" at bounding box center [131, 106] width 145 height 16
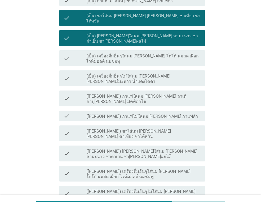
scroll to position [184, 0]
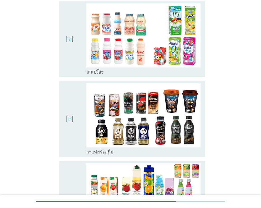
scroll to position [0, 0]
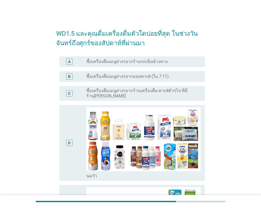
click at [138, 90] on label "ซื้อเครื่องดื่มเมนูต่างๆจากร้านเครื่องดื่ม-คาเฟ่ทั่วๆไป ที่มีร้าน[PERSON_NAME]" at bounding box center [141, 93] width 110 height 11
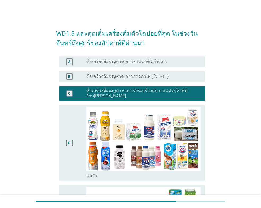
click at [153, 75] on label "ซื้อเครื่องดื่มเมนูต่างๆจากออลคาเฟ่ (ใน 7-11)" at bounding box center [127, 76] width 82 height 5
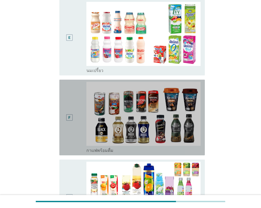
click at [77, 131] on div "F" at bounding box center [74, 117] width 23 height 71
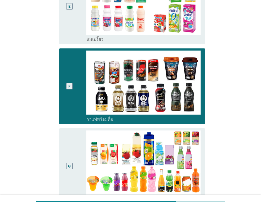
scroll to position [317, 0]
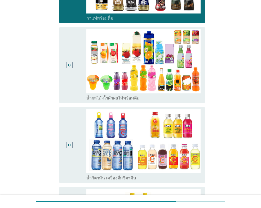
click at [74, 84] on div "G" at bounding box center [68, 64] width 11 height 71
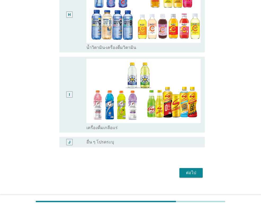
scroll to position [450, 0]
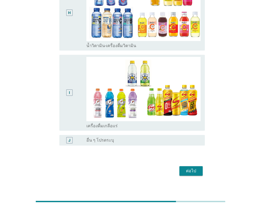
click at [190, 168] on div "ต่อไป" at bounding box center [190, 171] width 15 height 6
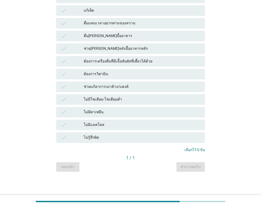
scroll to position [0, 0]
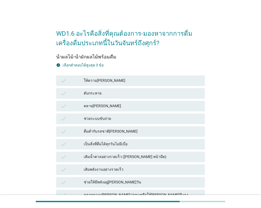
click at [121, 104] on div "คลาย[PERSON_NAME]" at bounding box center [142, 106] width 117 height 6
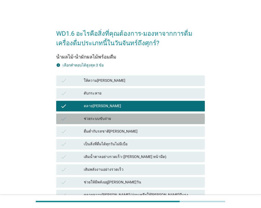
click at [122, 119] on div "ช่วยระบบขับถ่าย" at bounding box center [142, 119] width 117 height 6
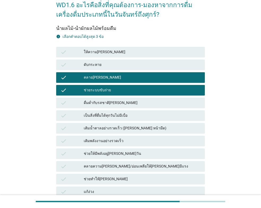
scroll to position [79, 0]
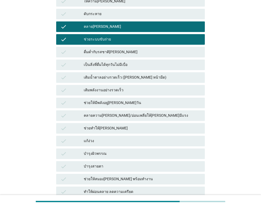
click at [106, 91] on div "เติมพลังงานอย่างรวดเร็ว" at bounding box center [142, 90] width 117 height 6
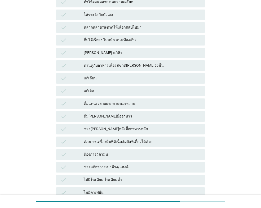
scroll to position [349, 0]
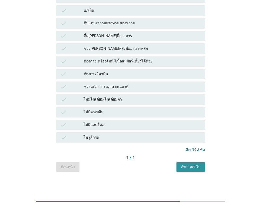
click at [189, 166] on div "คำถามต่อไป" at bounding box center [190, 167] width 20 height 6
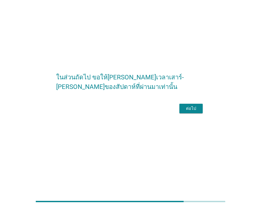
scroll to position [0, 0]
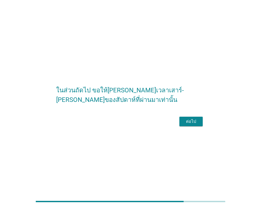
click at [195, 125] on div "ต่อไป" at bounding box center [190, 121] width 15 height 6
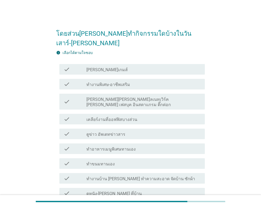
click at [91, 67] on label "[PERSON_NAME]เกมส์" at bounding box center [106, 69] width 41 height 5
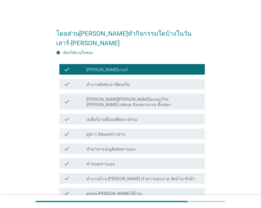
click at [150, 131] on div "check_box_outline_blank ดูข่าว อัพเดทข่าวสาร" at bounding box center [143, 134] width 114 height 6
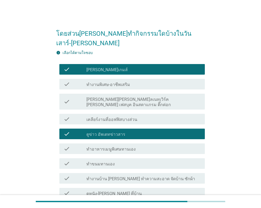
click at [141, 145] on div "check_box_outline_blank ทำอาหารเมนูพิเศษทานเอง" at bounding box center [143, 148] width 114 height 6
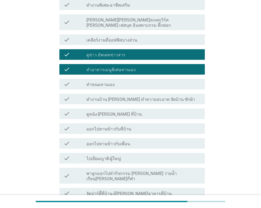
drag, startPoint x: 131, startPoint y: 103, endPoint x: 134, endPoint y: 102, distance: 3.0
click at [131, 108] on div "check check_box_outline_blank ดูหนัง-[PERSON_NAME] ที่บ้าน" at bounding box center [131, 113] width 145 height 11
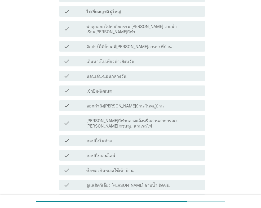
scroll to position [238, 0]
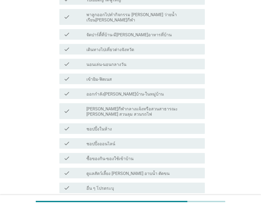
click at [181, 207] on button "ต่อไป" at bounding box center [190, 212] width 23 height 10
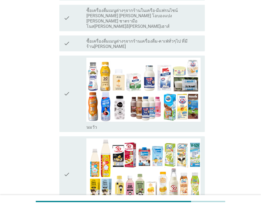
scroll to position [0, 0]
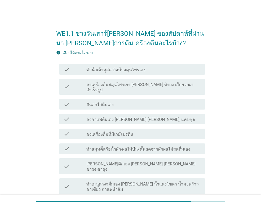
click at [145, 85] on label "ชงเครื่องดื่มสมุนไพรเอง [PERSON_NAME] ขิงผง เก๊กฮวยผงสำเร็จรูป" at bounding box center [143, 87] width 114 height 11
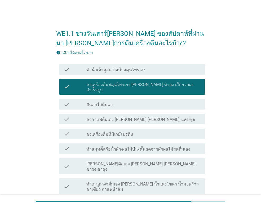
scroll to position [26, 0]
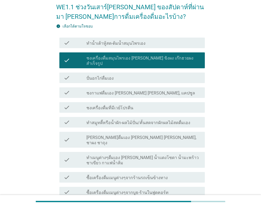
click at [134, 89] on div "check_box_outline_blank ชงกาแฟดื่มเอง [PERSON_NAME] [PERSON_NAME], แคปซูล" at bounding box center [143, 92] width 114 height 6
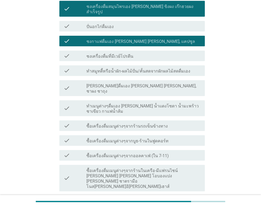
scroll to position [79, 0]
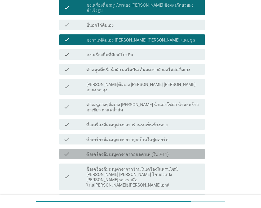
click at [143, 152] on label "ซื้อเครื่องดื่มเมนูต่างๆจากออลคาเฟ่ (ใน 7-11)" at bounding box center [127, 154] width 82 height 5
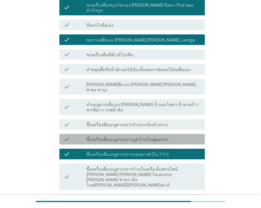
click at [145, 137] on label "ซื้อเครื่องดื่มเมนูต่างๆจากบูธ-ร้านในฟูดคอร์ท" at bounding box center [127, 139] width 82 height 5
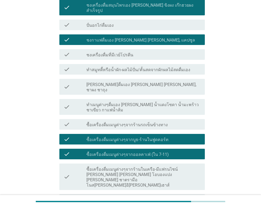
click at [151, 122] on label "ซื้อเครื่องดื่มเมนูต่างๆจากร้านรถเข็นข้างทาง" at bounding box center [126, 124] width 81 height 5
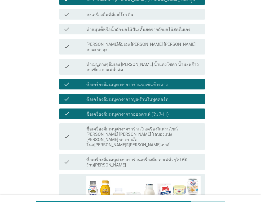
scroll to position [132, 0]
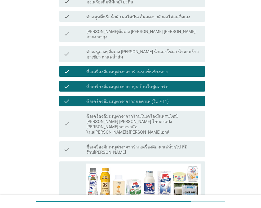
click at [142, 144] on label "ซื้อเครื่องดื่มเมนูต่างๆจากร้านเครื่องดื่ม-คาเฟ่ทั่วๆไป ที่มีร้าน[PERSON_NAME]" at bounding box center [143, 149] width 114 height 11
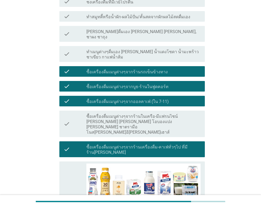
click at [152, 114] on label "ซื้อเครื่องดื่มเมนูต่างๆจากร้านในเครือ-มีแฟรนไชน์ [PERSON_NAME] [PERSON_NAME] โ…" at bounding box center [143, 124] width 114 height 21
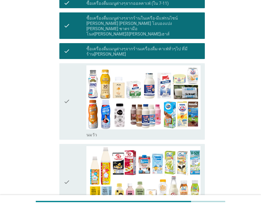
scroll to position [238, 0]
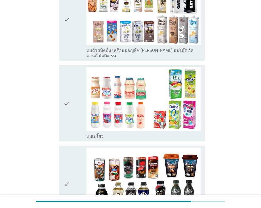
click at [70, 148] on icon "check" at bounding box center [66, 184] width 6 height 72
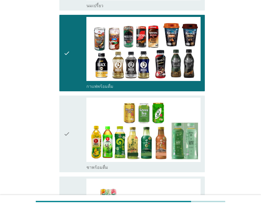
scroll to position [608, 0]
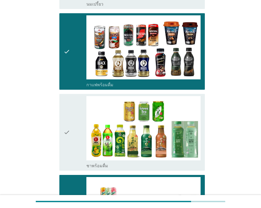
scroll to position [767, 0]
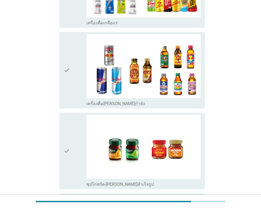
scroll to position [1262, 0]
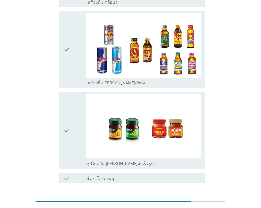
click at [190, 199] on div "ต่อไป" at bounding box center [190, 202] width 15 height 6
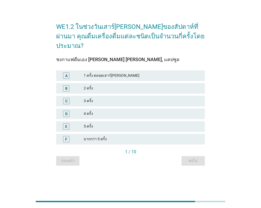
scroll to position [0, 0]
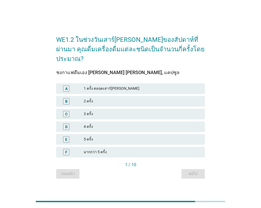
click at [148, 85] on div "1 ครั้ง ตลอดเสาร์[PERSON_NAME]" at bounding box center [142, 88] width 117 height 6
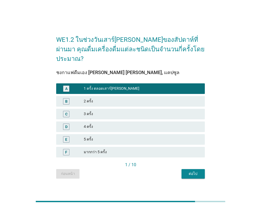
click at [187, 171] on div "ต่อไป" at bounding box center [192, 174] width 15 height 6
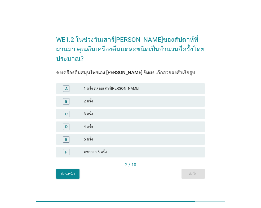
click at [115, 85] on div "1 ครั้ง ตลอดเสาร์[PERSON_NAME]" at bounding box center [142, 88] width 117 height 6
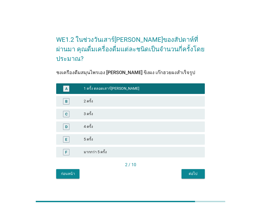
click at [191, 171] on div "ต่อไป" at bounding box center [192, 174] width 15 height 6
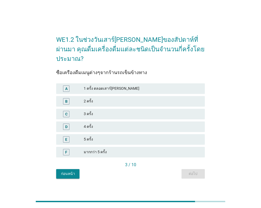
click at [154, 85] on div "1 ครั้ง ตลอดเสาร์[PERSON_NAME]" at bounding box center [142, 88] width 117 height 6
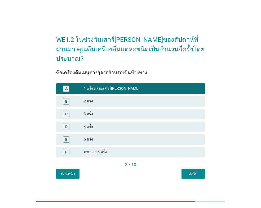
click at [191, 172] on button "ต่อไป" at bounding box center [192, 174] width 23 height 10
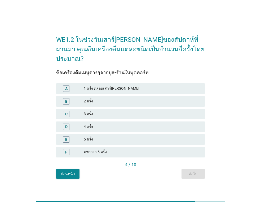
click at [152, 85] on div "1 ครั้ง ตลอดเสาร์[PERSON_NAME]" at bounding box center [142, 88] width 117 height 6
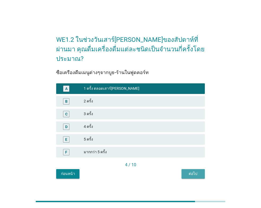
click at [189, 171] on div "ต่อไป" at bounding box center [192, 174] width 15 height 6
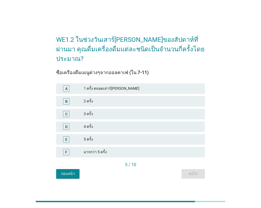
click at [165, 85] on div "1 ครั้ง ตลอดเสาร์[PERSON_NAME]" at bounding box center [142, 88] width 117 height 6
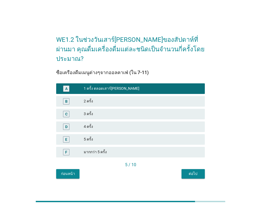
click at [197, 171] on div "ต่อไป" at bounding box center [192, 174] width 15 height 6
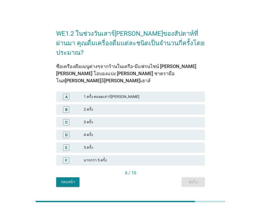
click at [155, 94] on div "1 ครั้ง ตลอดเสาร์[PERSON_NAME]" at bounding box center [142, 97] width 117 height 6
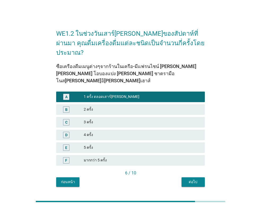
click at [190, 179] on div "ต่อไป" at bounding box center [192, 182] width 15 height 6
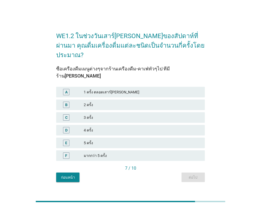
click at [151, 87] on div "A 1 ครั้ง ตลอดเสาร์[PERSON_NAME]" at bounding box center [130, 92] width 148 height 11
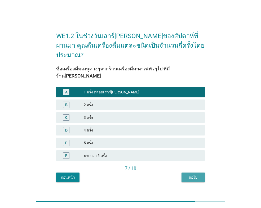
click at [194, 175] on div "ต่อไป" at bounding box center [192, 178] width 15 height 6
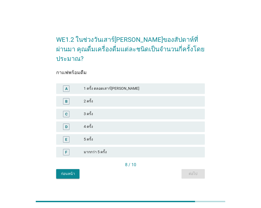
click at [145, 85] on div "1 ครั้ง ตลอดเสาร์[PERSON_NAME]" at bounding box center [142, 88] width 117 height 6
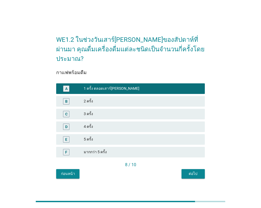
click at [197, 171] on div "ต่อไป" at bounding box center [192, 174] width 15 height 6
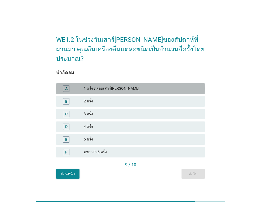
click at [158, 85] on div "1 ครั้ง ตลอดเสาร์[PERSON_NAME]" at bounding box center [142, 88] width 117 height 6
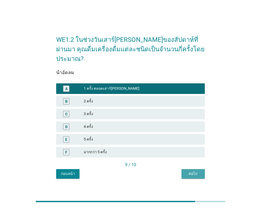
click at [189, 171] on div "ต่อไป" at bounding box center [192, 174] width 15 height 6
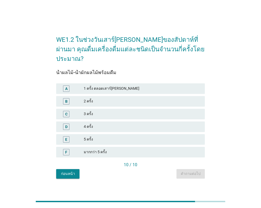
drag, startPoint x: 147, startPoint y: 82, endPoint x: 149, endPoint y: 89, distance: 7.8
click at [147, 85] on div "1 ครั้ง ตลอดเสาร์[PERSON_NAME]" at bounding box center [142, 88] width 117 height 6
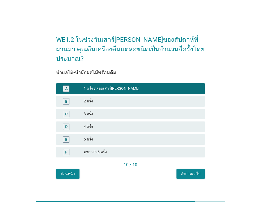
click at [187, 171] on div "คำถามต่อไป" at bounding box center [190, 174] width 20 height 6
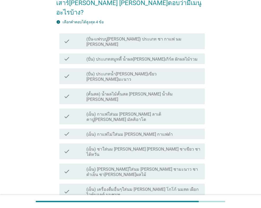
scroll to position [53, 0]
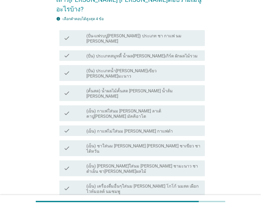
click at [176, 107] on div "check_box_outline_blank (เย็น) กาแฟใส่นม [PERSON_NAME] ลาเต้ คาปู[PERSON_NAME] …" at bounding box center [143, 113] width 114 height 12
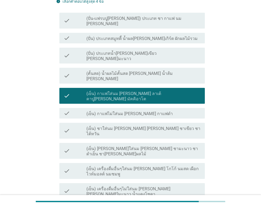
scroll to position [79, 0]
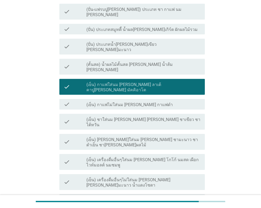
click at [159, 101] on div "check_box_outline_blank (เย็น) กาแฟไม่ใส่นม [PERSON_NAME] กาแฟดำ" at bounding box center [143, 104] width 114 height 6
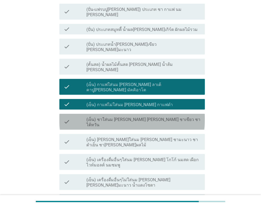
click at [177, 116] on div "check_box_outline_blank (เย็น) ชาใส่นม [PERSON_NAME] [PERSON_NAME] ชาเขียว ชาไต…" at bounding box center [143, 122] width 114 height 12
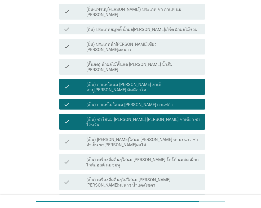
click at [173, 137] on label "(เย็น) [PERSON_NAME]ใส่นม [PERSON_NAME] ชามะนาว ชาดำเย็น ชา[PERSON_NAME]ผลไม้" at bounding box center [143, 142] width 114 height 11
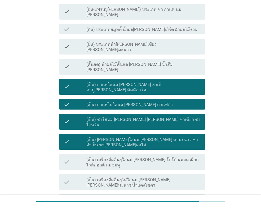
click at [168, 157] on label "(เย็น) เครื่องดื่มอื่นๆใส่นม [PERSON_NAME] โกโก้ นมสด เผือก ไวท์มอลต์ นมชมพู" at bounding box center [143, 162] width 114 height 11
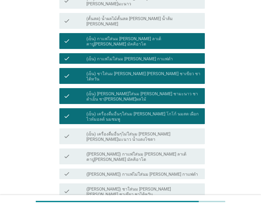
scroll to position [132, 0]
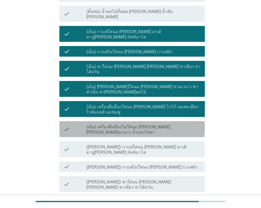
click at [178, 124] on label "(เย็น) เครื่องดื่มอื่นๆไม่ใส่นม [PERSON_NAME] [PERSON_NAME]มะนาว น้ำแดงโซดา" at bounding box center [143, 129] width 114 height 11
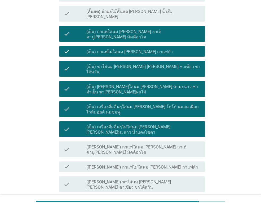
click at [176, 143] on div "check_box_outline_blank ([PERSON_NAME]) กาแฟใส่นม [PERSON_NAME] ลาเต้ คาปู[PERS…" at bounding box center [143, 149] width 114 height 12
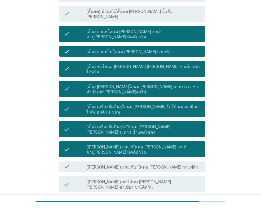
click at [176, 163] on div "check_box_outline_blank ([PERSON_NAME]) กาแฟไม่ใส่นม [PERSON_NAME] กาแฟดำ" at bounding box center [143, 166] width 114 height 6
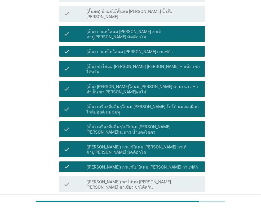
click at [173, 161] on div "check check_box_outline_blank ([PERSON_NAME]) กาแฟไม่ใส่นม [PERSON_NAME] กาแฟดำ" at bounding box center [131, 166] width 145 height 11
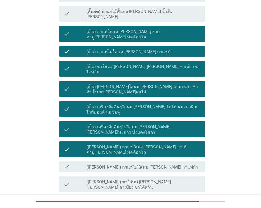
click at [174, 143] on div "check_box_outline_blank ([PERSON_NAME]) กาแฟใส่นม [PERSON_NAME] ลาเต้ คาปู[PERS…" at bounding box center [143, 149] width 114 height 12
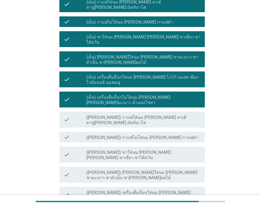
scroll to position [193, 0]
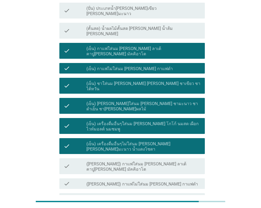
scroll to position [114, 0]
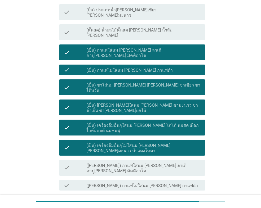
click at [148, 83] on label "(เย็น) ชาใส่นม [PERSON_NAME] [PERSON_NAME] ชาเขียว ชาไต้หวัน" at bounding box center [143, 88] width 114 height 11
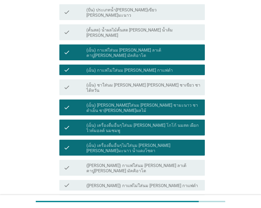
click at [150, 143] on label "(เย็น) เครื่องดื่มอื่นๆไม่ใส่นม [PERSON_NAME] [PERSON_NAME]มะนาว น้ำแดงโซดา" at bounding box center [143, 148] width 114 height 11
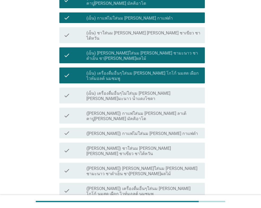
scroll to position [193, 0]
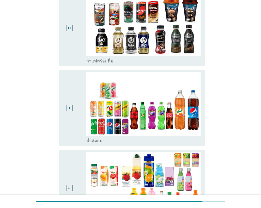
scroll to position [0, 0]
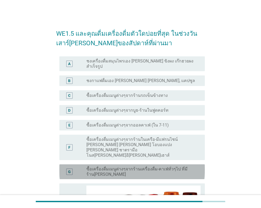
click at [136, 166] on label "ซื้อเครื่องดื่มเมนูต่างๆจากร้านเครื่องดื่ม-คาเฟ่ทั่วๆไป ที่มีร้าน[PERSON_NAME]" at bounding box center [141, 171] width 110 height 11
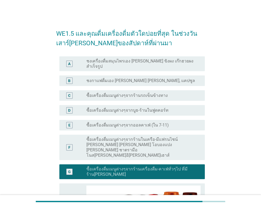
click at [141, 137] on label "ซื้อเครื่องดื่มเมนูต่างๆจากร้านในเครือ-มีแฟรนไชน์ [PERSON_NAME] [PERSON_NAME] โ…" at bounding box center [141, 147] width 110 height 21
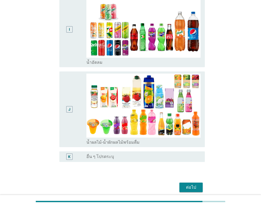
scroll to position [275, 0]
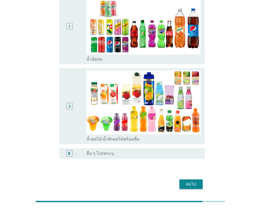
click at [70, 103] on div "J" at bounding box center [69, 106] width 2 height 6
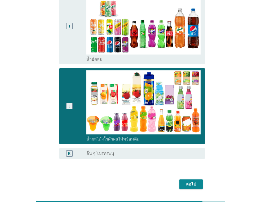
click at [190, 181] on div "ต่อไป" at bounding box center [190, 184] width 15 height 6
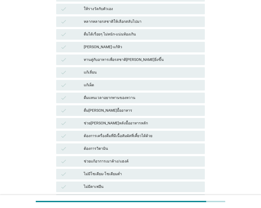
scroll to position [0, 0]
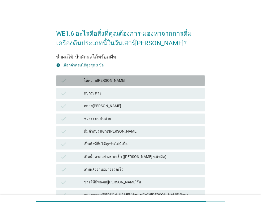
click at [128, 78] on div "ให้ความ[PERSON_NAME]" at bounding box center [142, 81] width 117 height 6
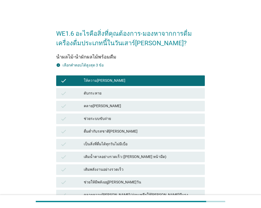
click at [108, 116] on div "ช่วยระบบขับถ่าย" at bounding box center [142, 119] width 117 height 6
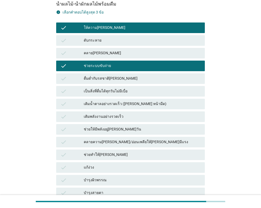
click at [129, 37] on div "check ดับกระหาย" at bounding box center [130, 40] width 148 height 11
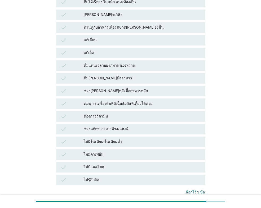
scroll to position [349, 0]
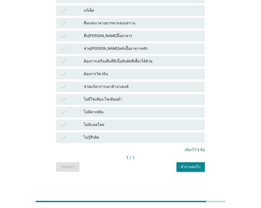
click at [192, 171] on button "คำถามต่อไป" at bounding box center [190, 167] width 28 height 10
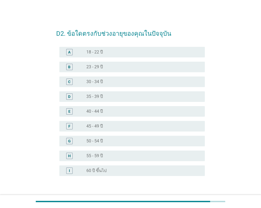
click at [112, 70] on div "B radio_button_unchecked 23 - 29 ปี" at bounding box center [131, 67] width 145 height 11
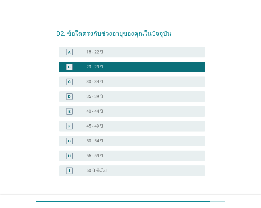
scroll to position [26, 0]
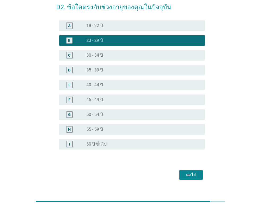
click at [191, 179] on button "ต่อไป" at bounding box center [190, 175] width 23 height 10
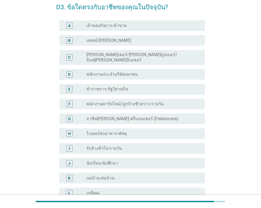
scroll to position [0, 0]
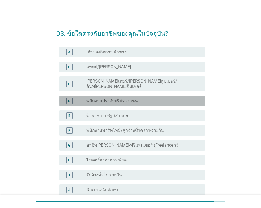
click at [114, 98] on label "พนักงานประจำบริษัทเอกชน" at bounding box center [111, 100] width 51 height 5
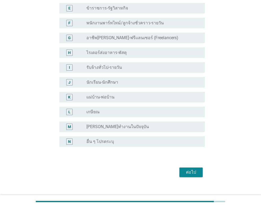
scroll to position [110, 0]
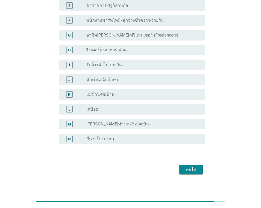
click at [184, 166] on div "ต่อไป" at bounding box center [190, 169] width 15 height 6
